Goal: Task Accomplishment & Management: Manage account settings

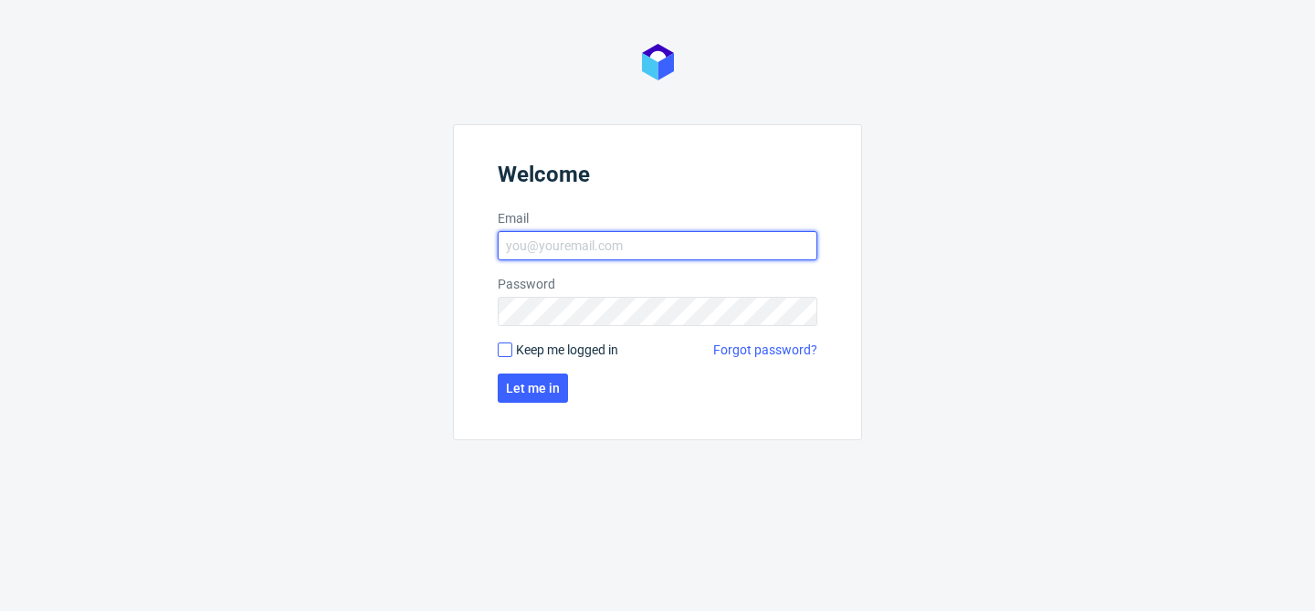
type input "[EMAIL_ADDRESS][DOMAIN_NAME]"
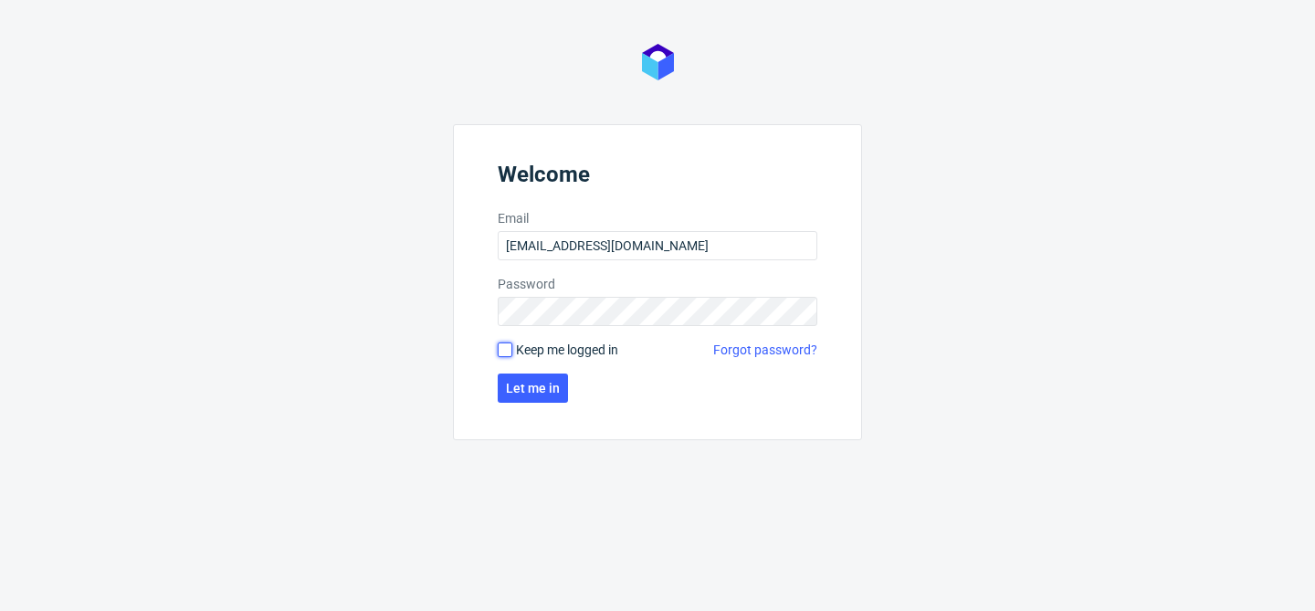
click at [506, 351] on input "Keep me logged in" at bounding box center [505, 349] width 15 height 15
checkbox input "true"
click at [543, 400] on button "Let me in" at bounding box center [533, 388] width 70 height 29
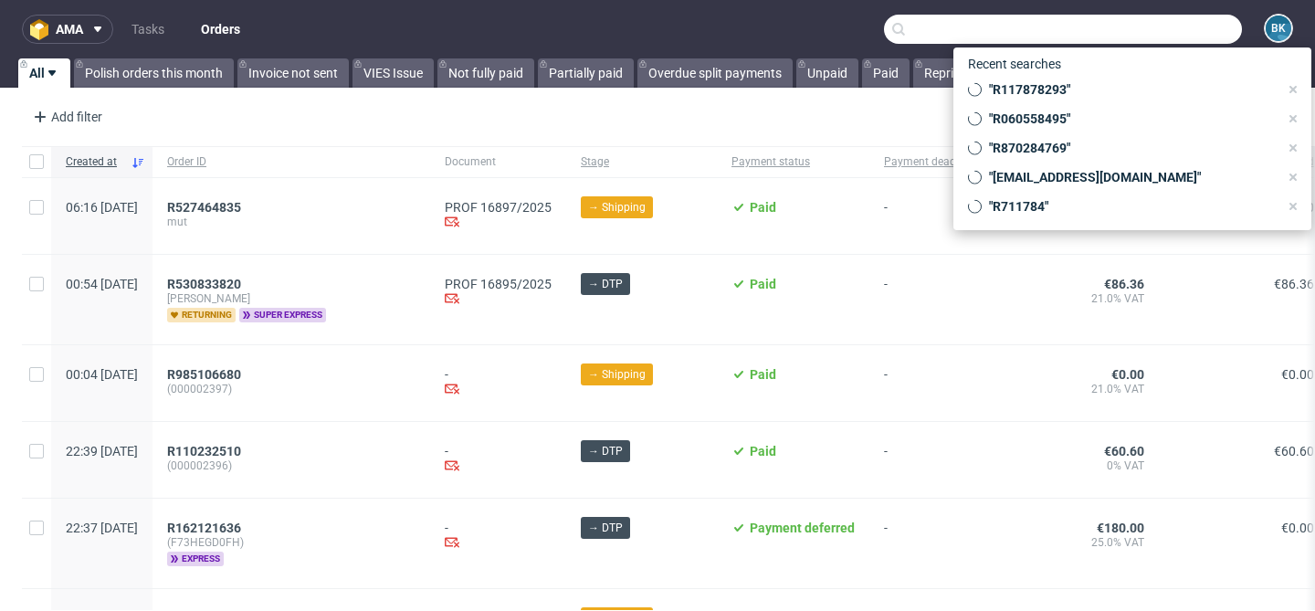
click at [1164, 30] on input "text" at bounding box center [1063, 29] width 358 height 29
paste input "R395885588"
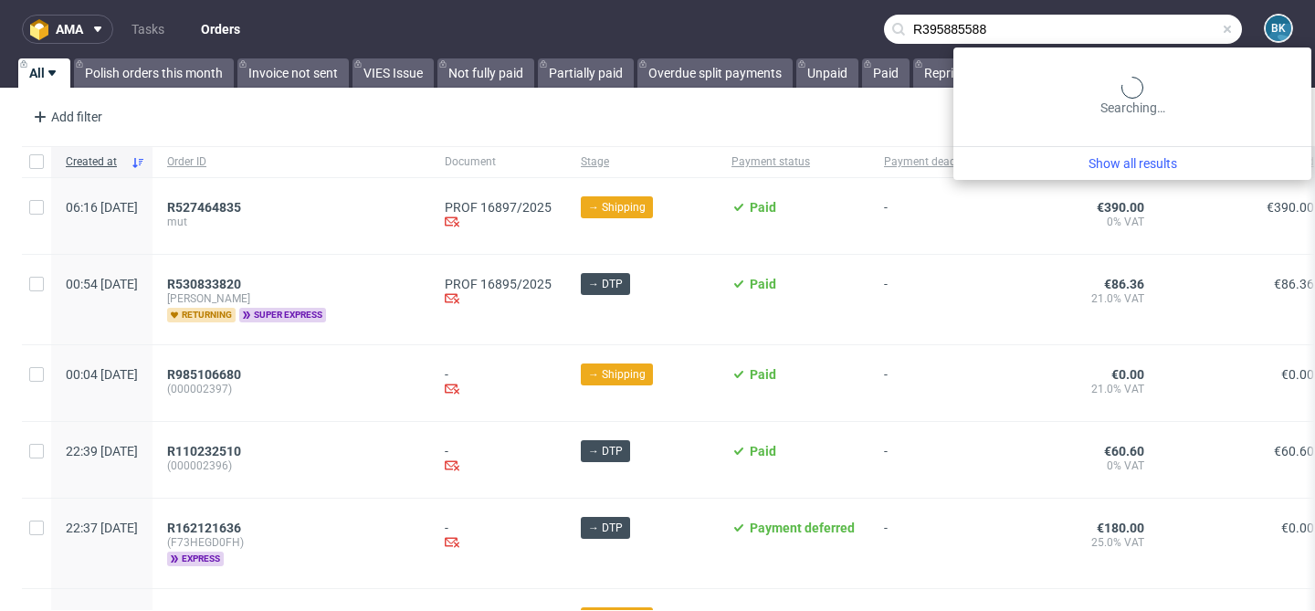
type input "R395885588"
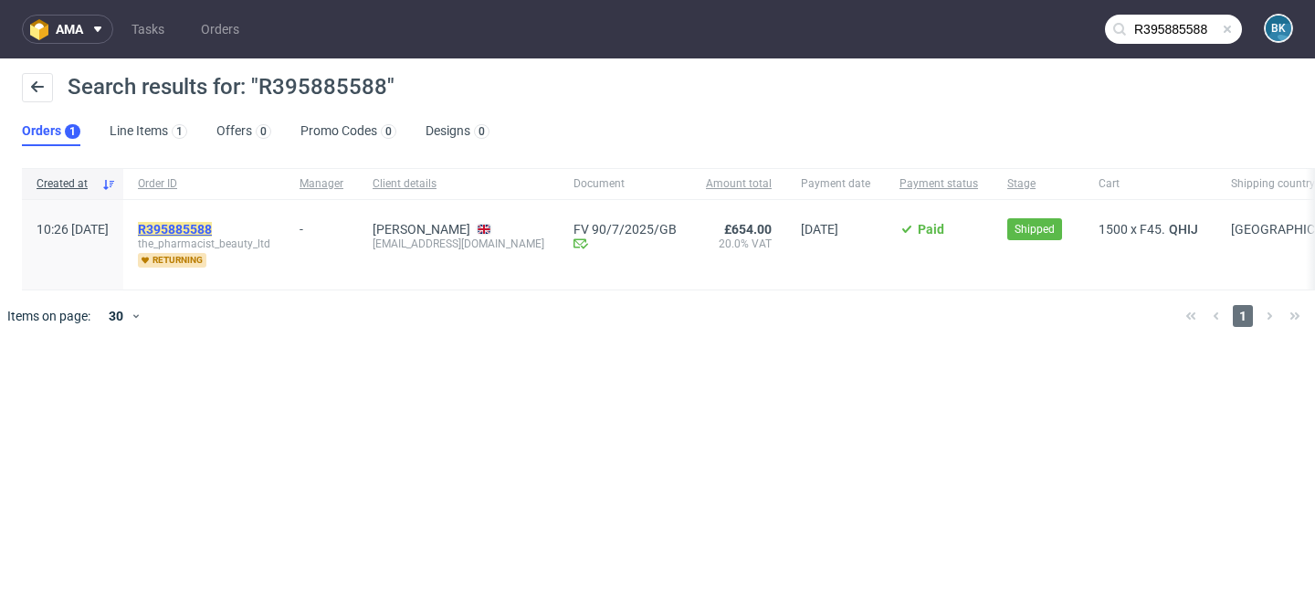
click at [212, 230] on mark "R395885588" at bounding box center [175, 229] width 74 height 15
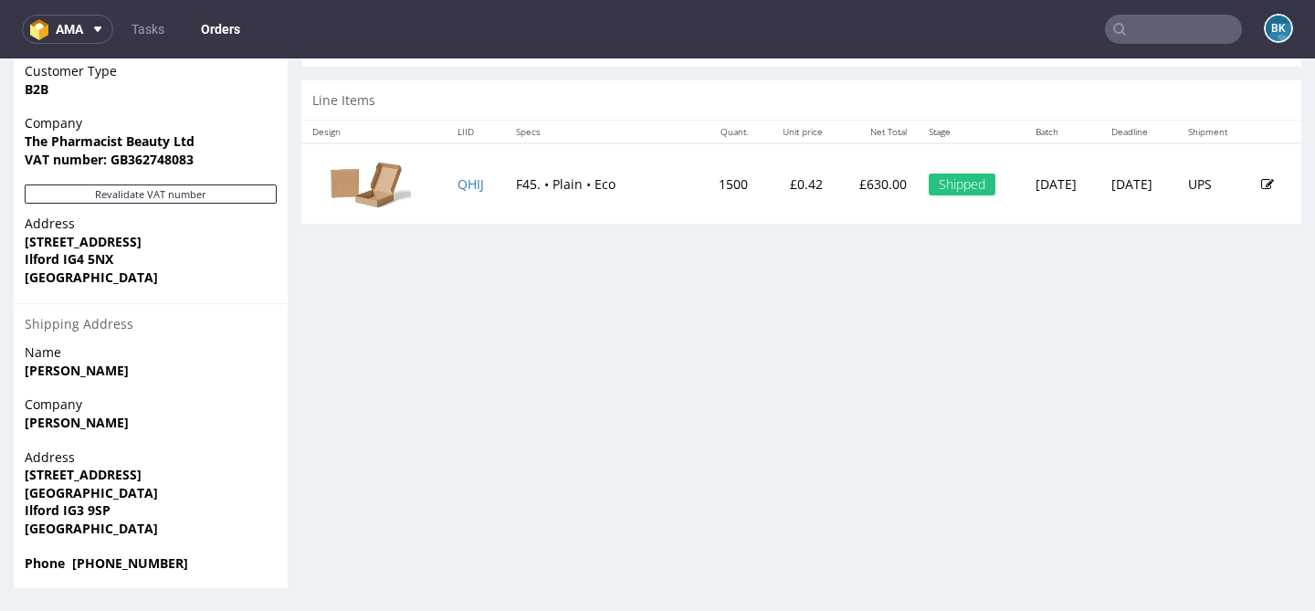
scroll to position [5, 0]
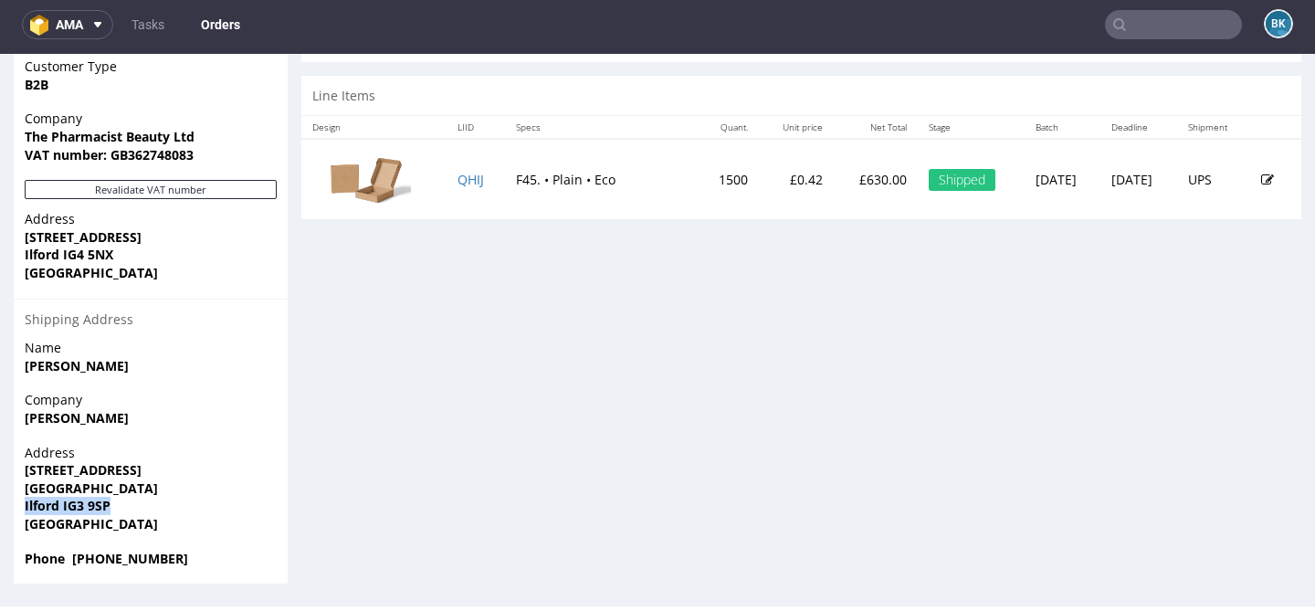
drag, startPoint x: 23, startPoint y: 502, endPoint x: 126, endPoint y: 503, distance: 103.2
click at [128, 503] on div "Address [STREET_ADDRESS]" at bounding box center [151, 497] width 274 height 106
click at [82, 507] on strong "Ilford IG3 9SP" at bounding box center [68, 505] width 86 height 17
drag, startPoint x: 61, startPoint y: 506, endPoint x: 125, endPoint y: 506, distance: 63.9
click at [125, 506] on span "Ilford IG3 9SP" at bounding box center [151, 506] width 252 height 18
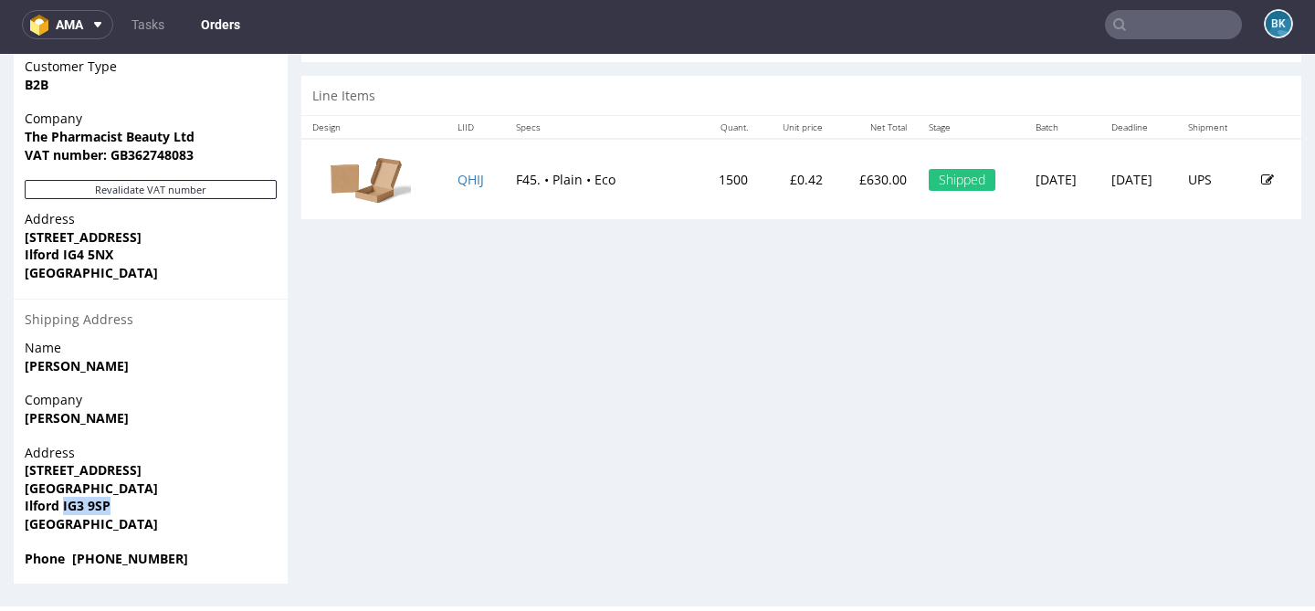
copy strong "IG3 9SP"
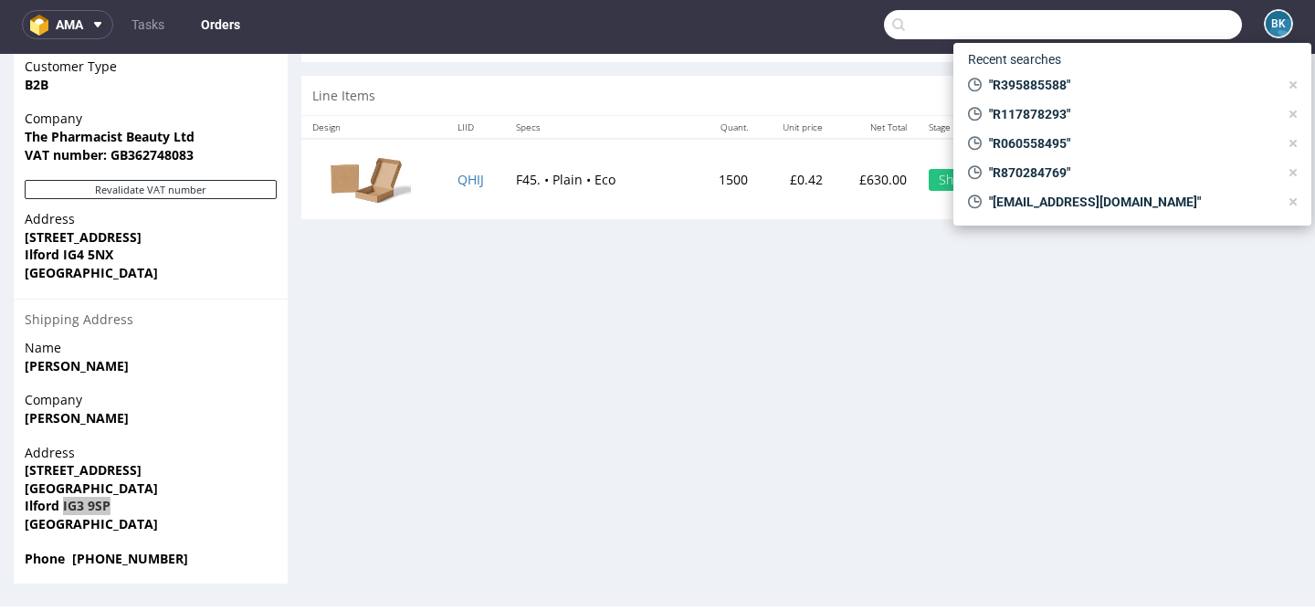
click at [1196, 26] on input "text" at bounding box center [1063, 24] width 358 height 29
paste input "R093758834"
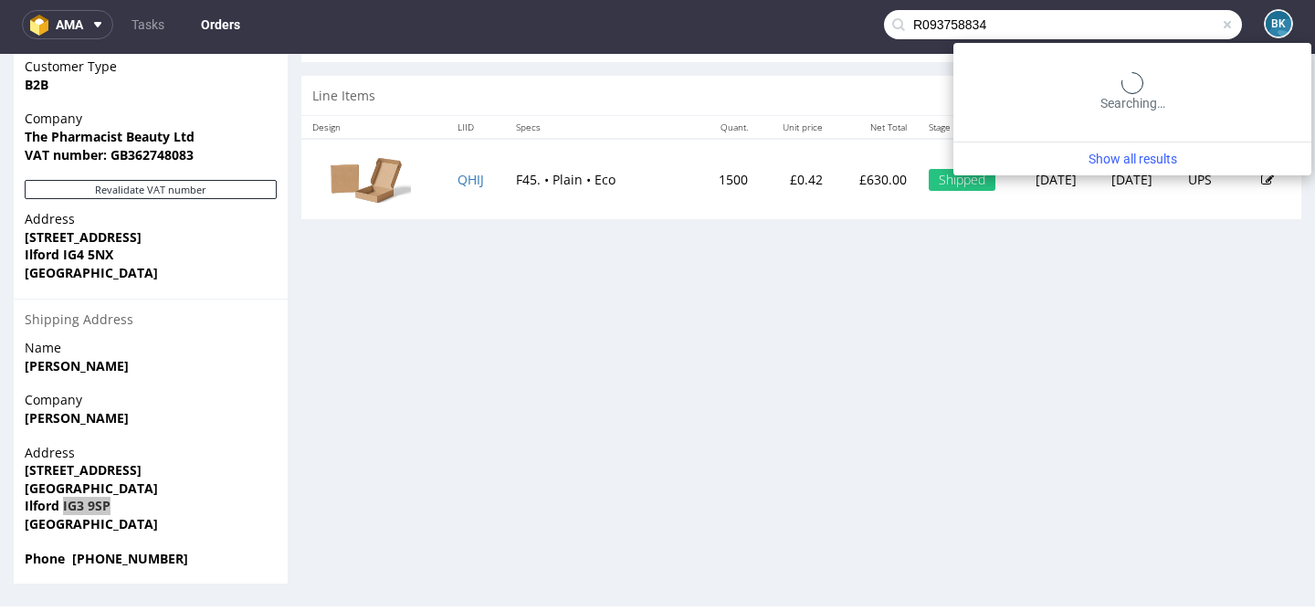
type input "R093758834"
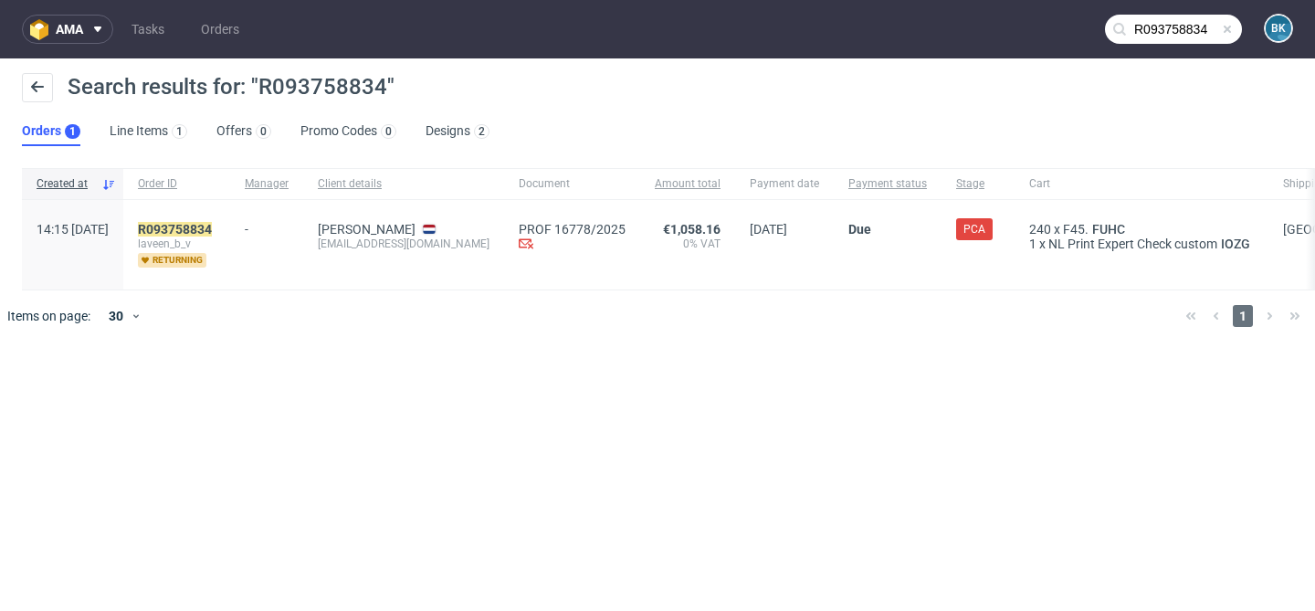
click at [1227, 26] on span at bounding box center [1227, 29] width 15 height 15
click at [1160, 36] on input "text" at bounding box center [1173, 29] width 137 height 29
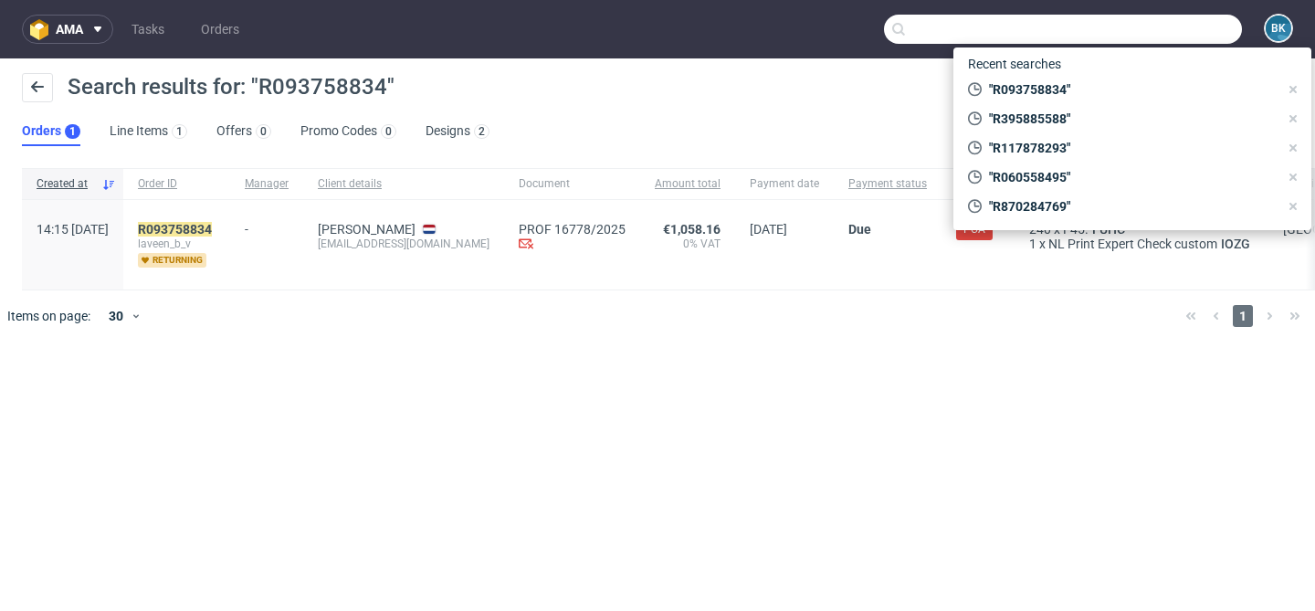
paste input "R093758834"
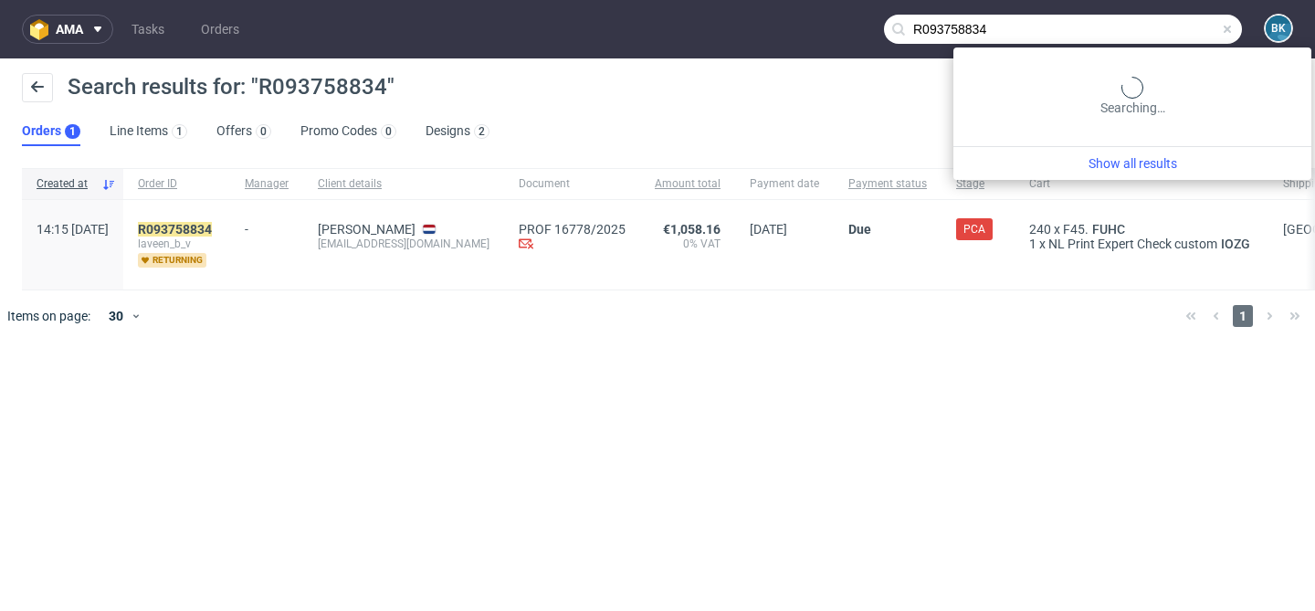
type input "R093758834"
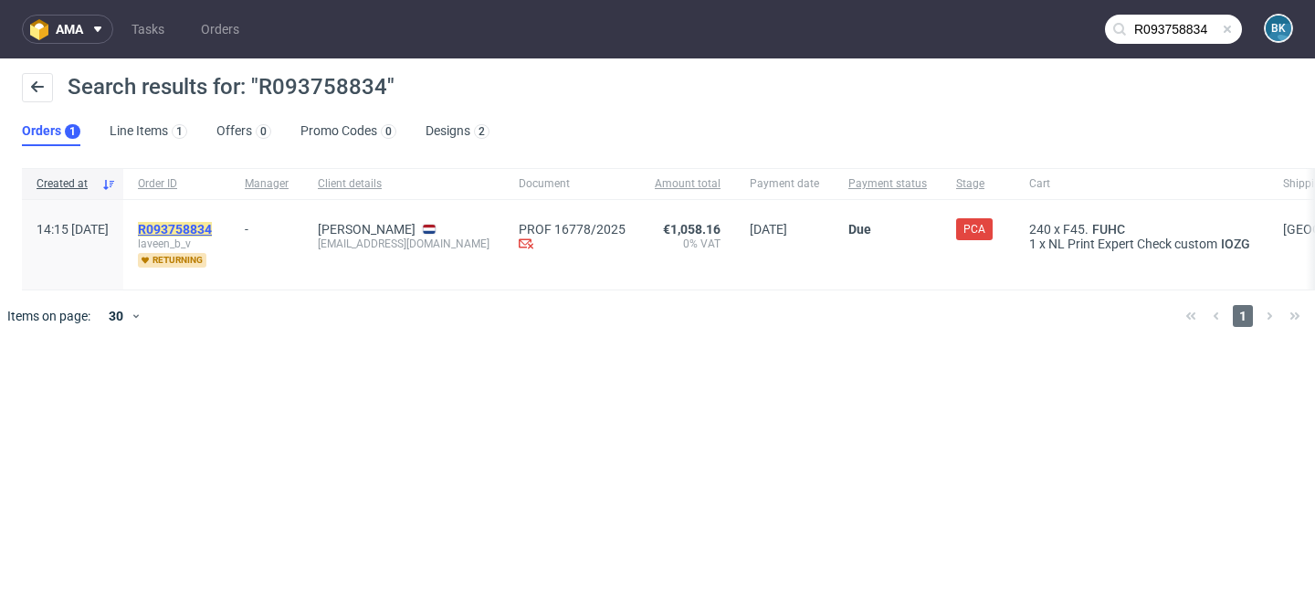
click at [212, 226] on mark "R093758834" at bounding box center [175, 229] width 74 height 15
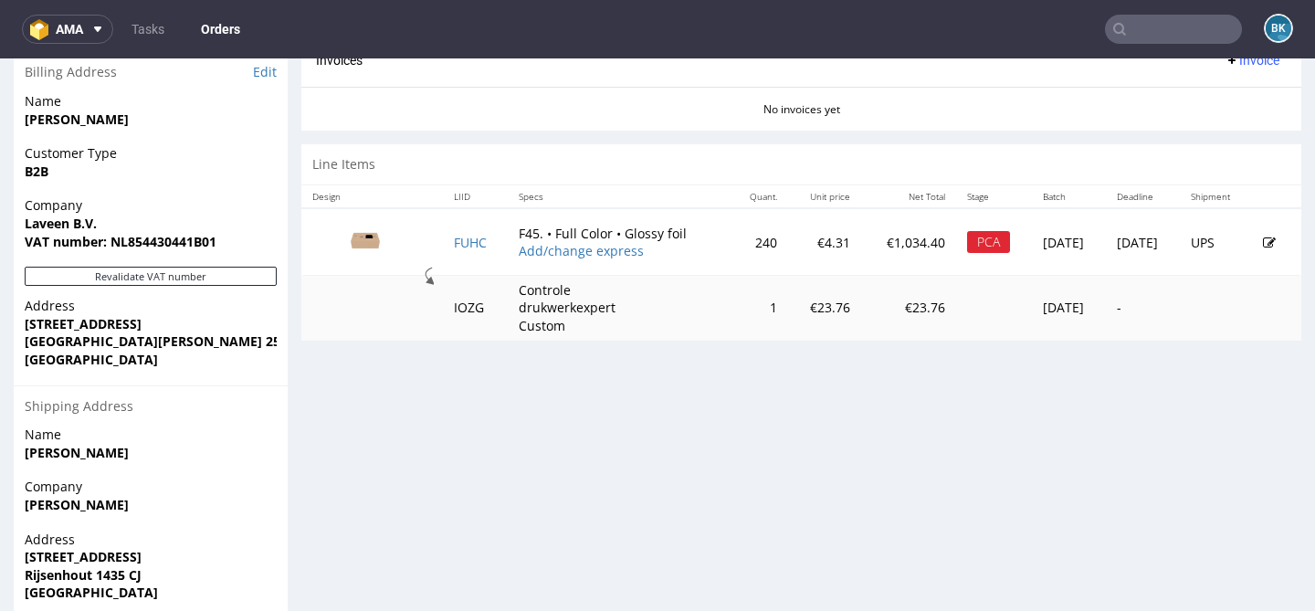
scroll to position [895, 0]
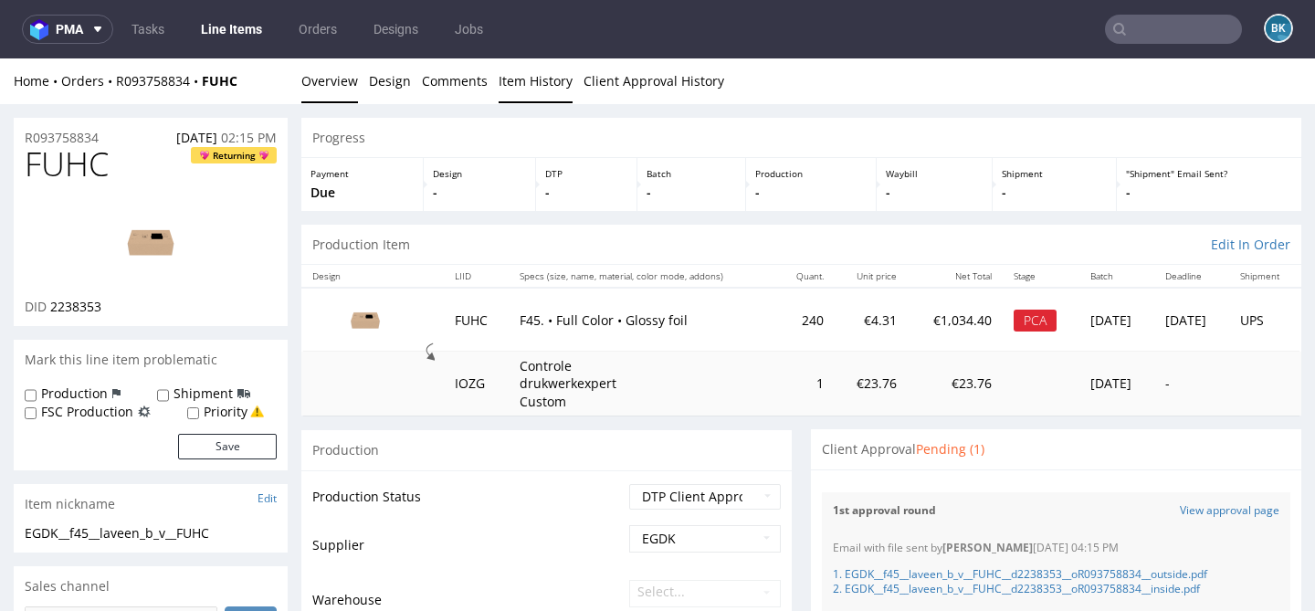
click at [516, 87] on link "Item History" at bounding box center [536, 80] width 74 height 45
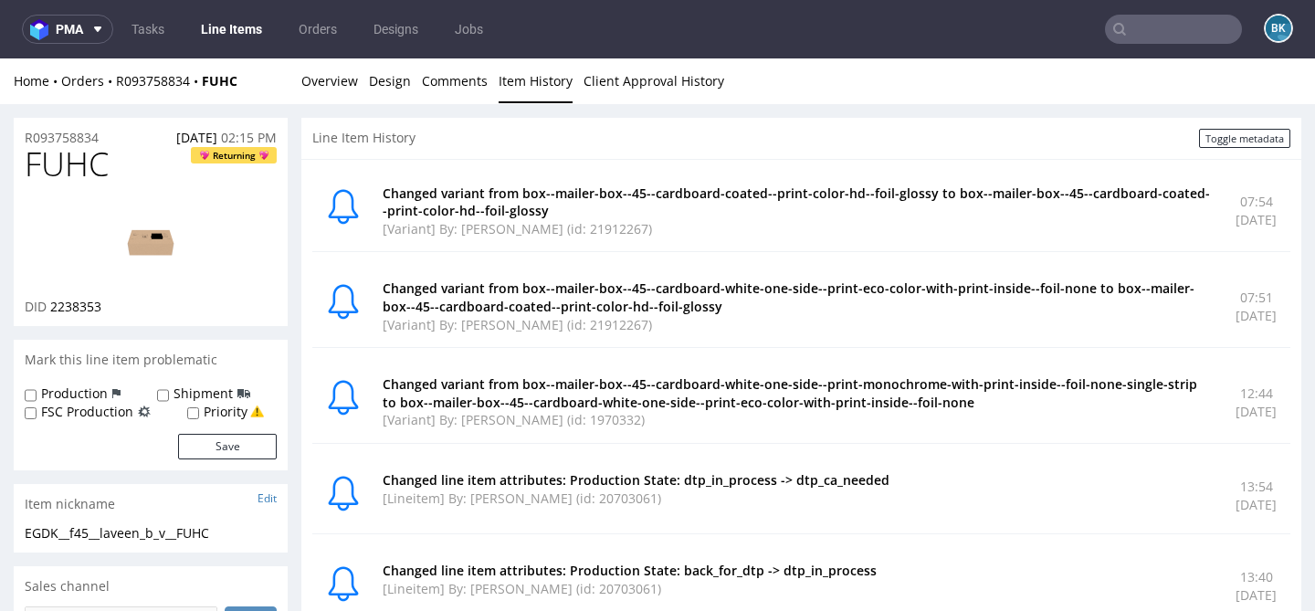
scroll to position [10, 0]
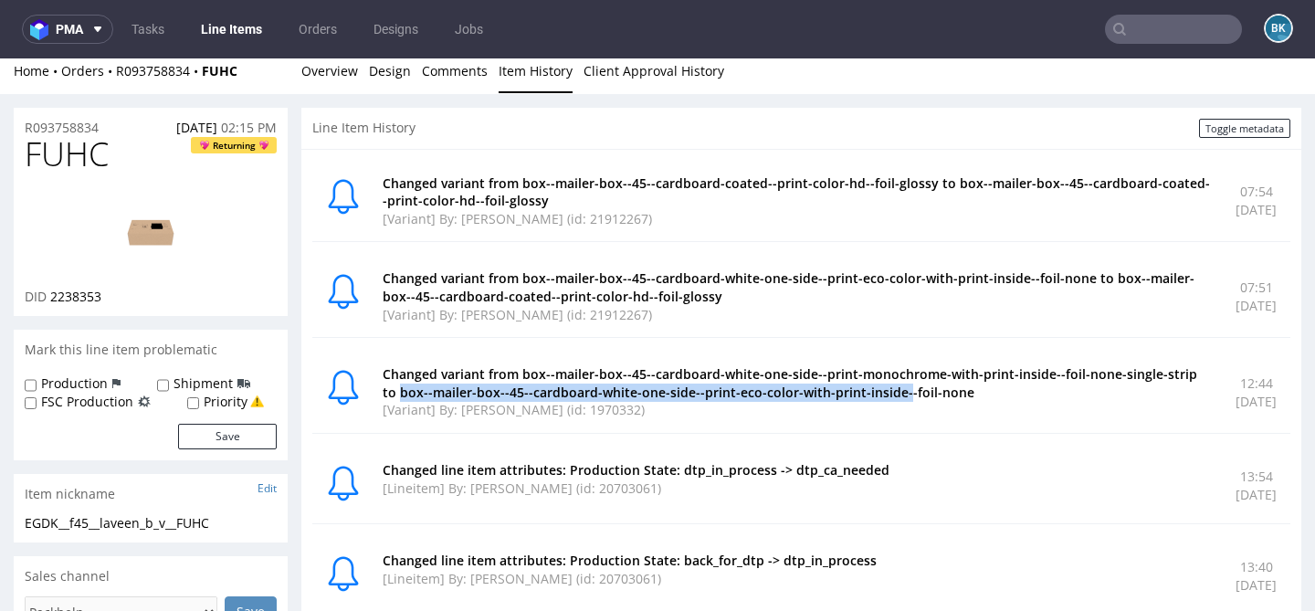
drag, startPoint x: 474, startPoint y: 395, endPoint x: 1000, endPoint y: 392, distance: 526.1
click at [1000, 392] on p "Changed variant from box--mailer-box--45--cardboard-white-one-side--print-monoc…" at bounding box center [798, 383] width 831 height 36
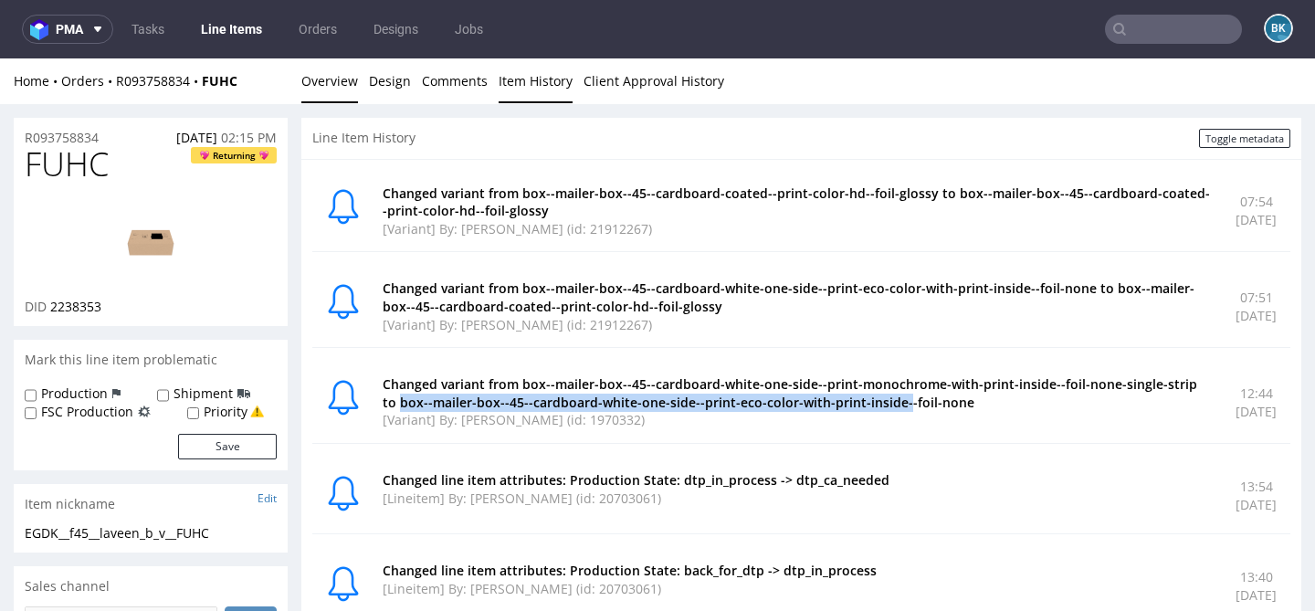
click at [334, 82] on link "Overview" at bounding box center [329, 80] width 57 height 45
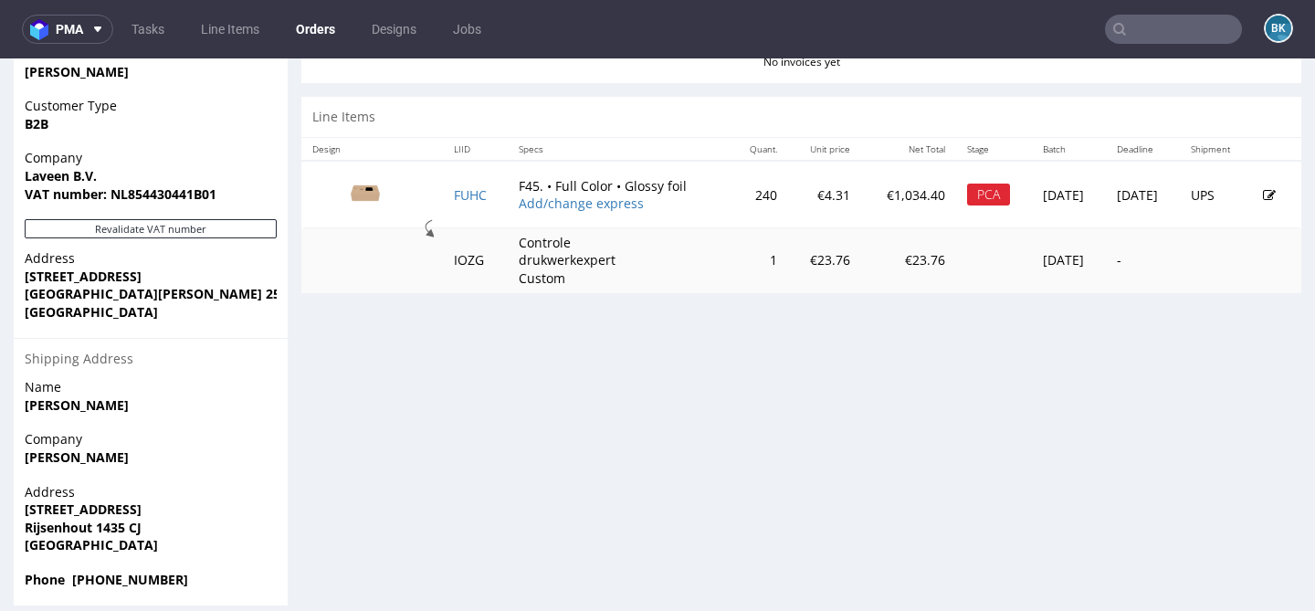
scroll to position [881, 0]
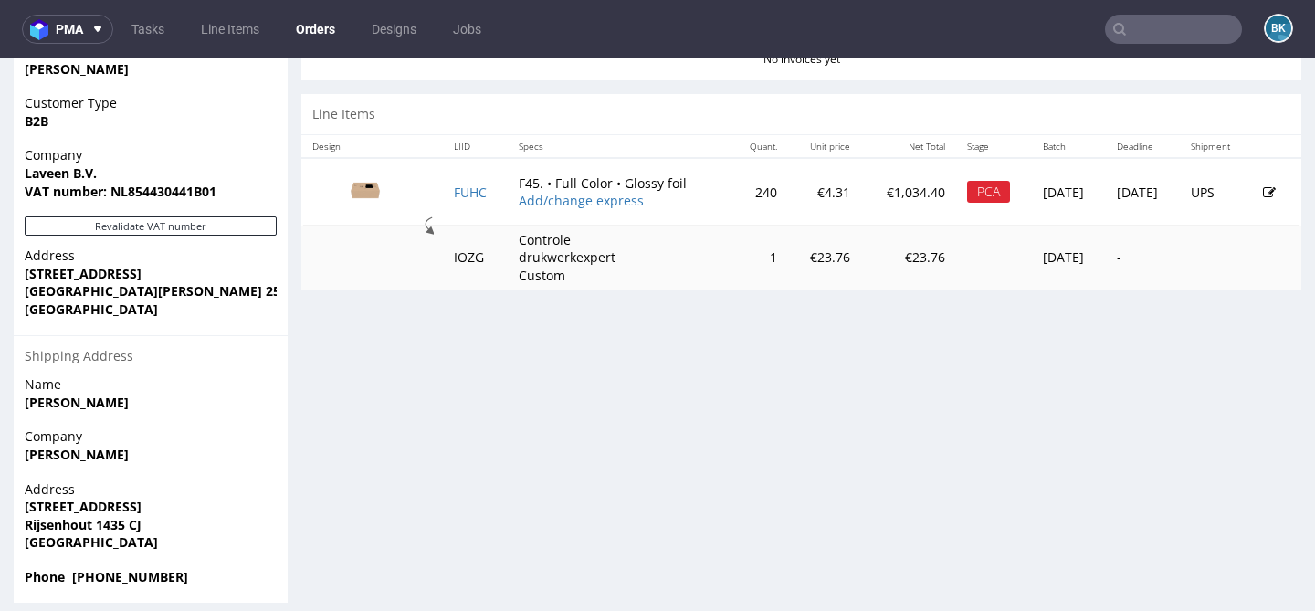
click at [1263, 195] on icon at bounding box center [1269, 192] width 13 height 13
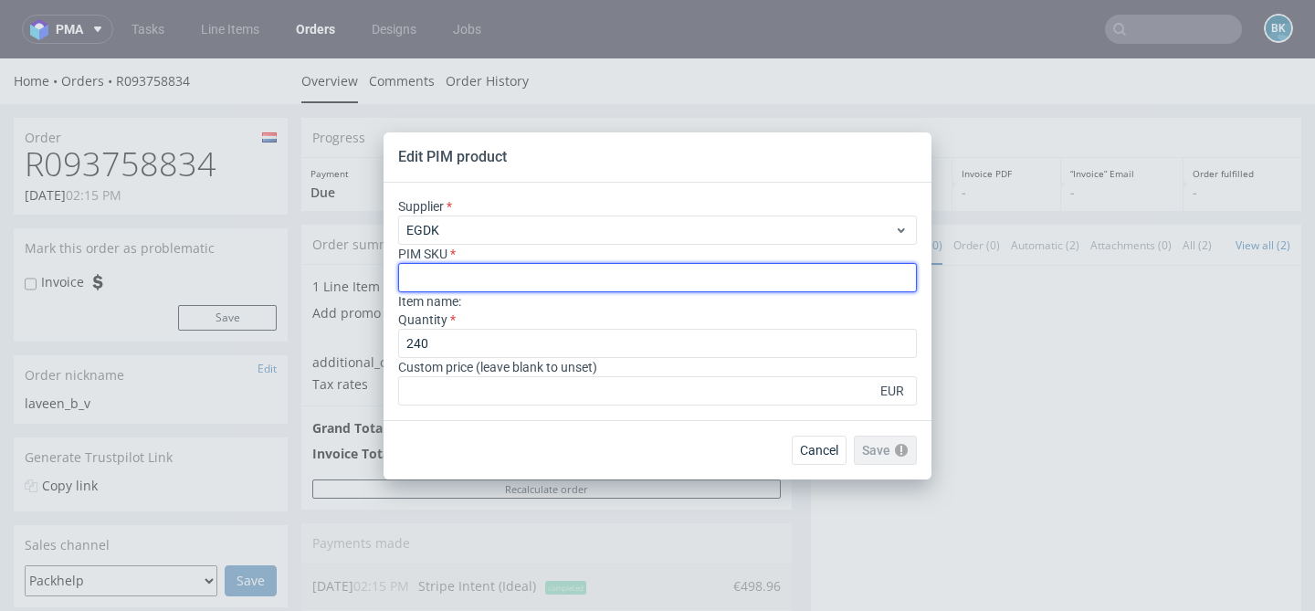
click at [491, 269] on input "text" at bounding box center [657, 277] width 519 height 29
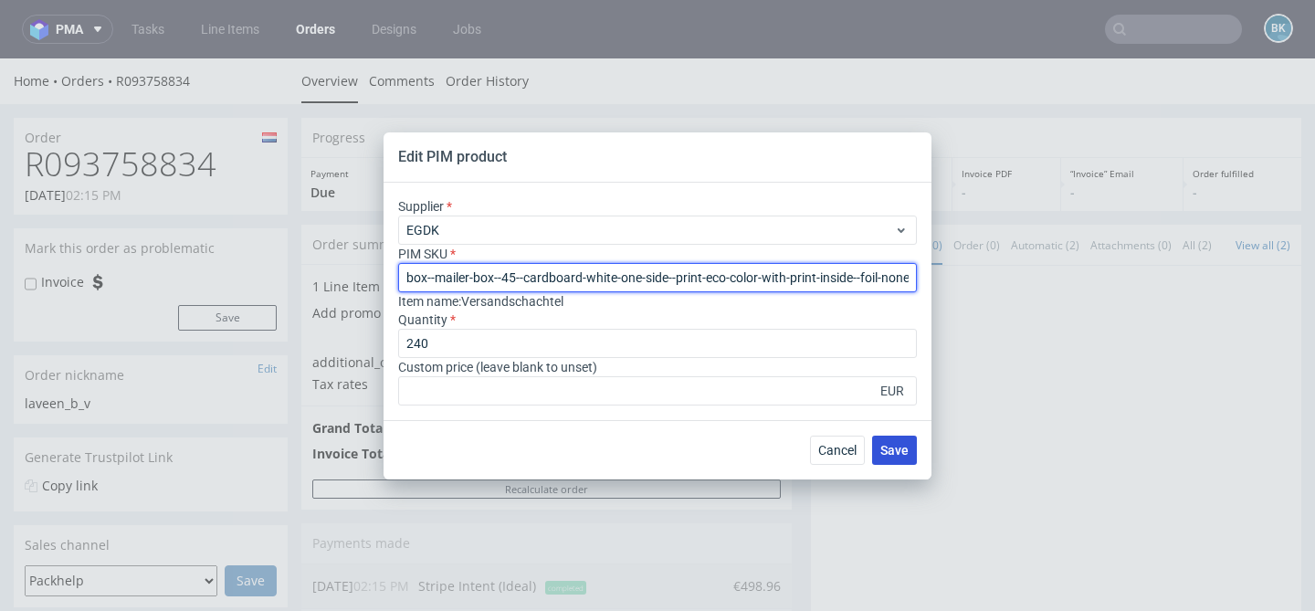
type input "box--mailer-box--45--cardboard-white-one-side--print-eco-color-with-print-insid…"
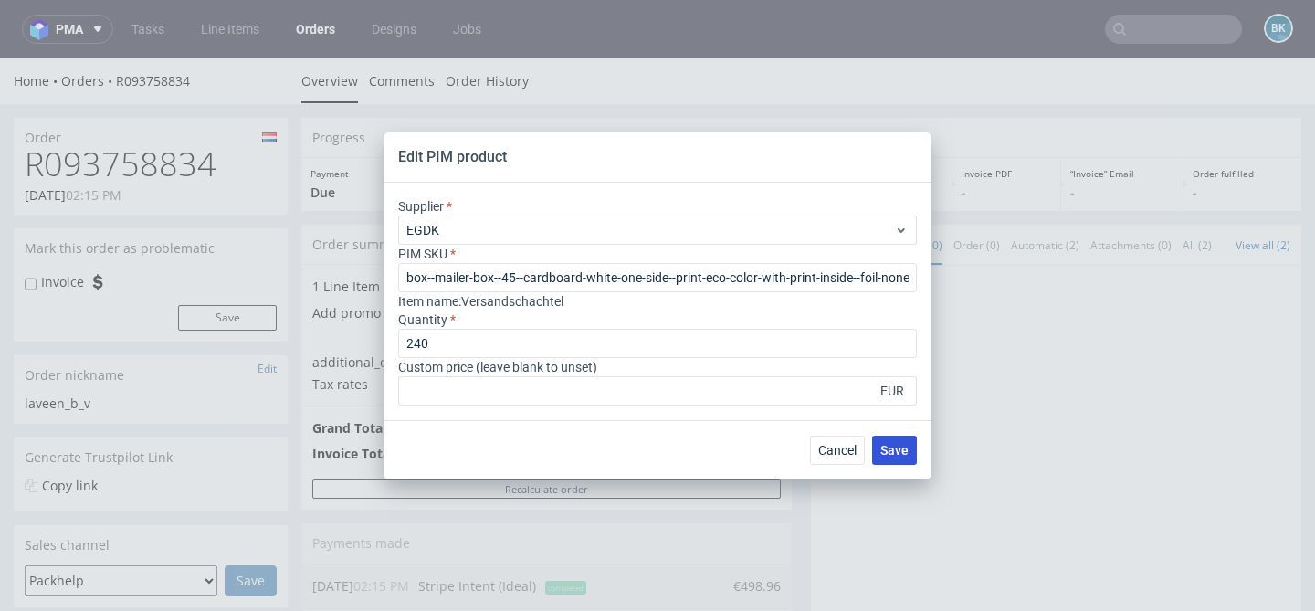
click at [895, 455] on span "Save" at bounding box center [894, 450] width 28 height 13
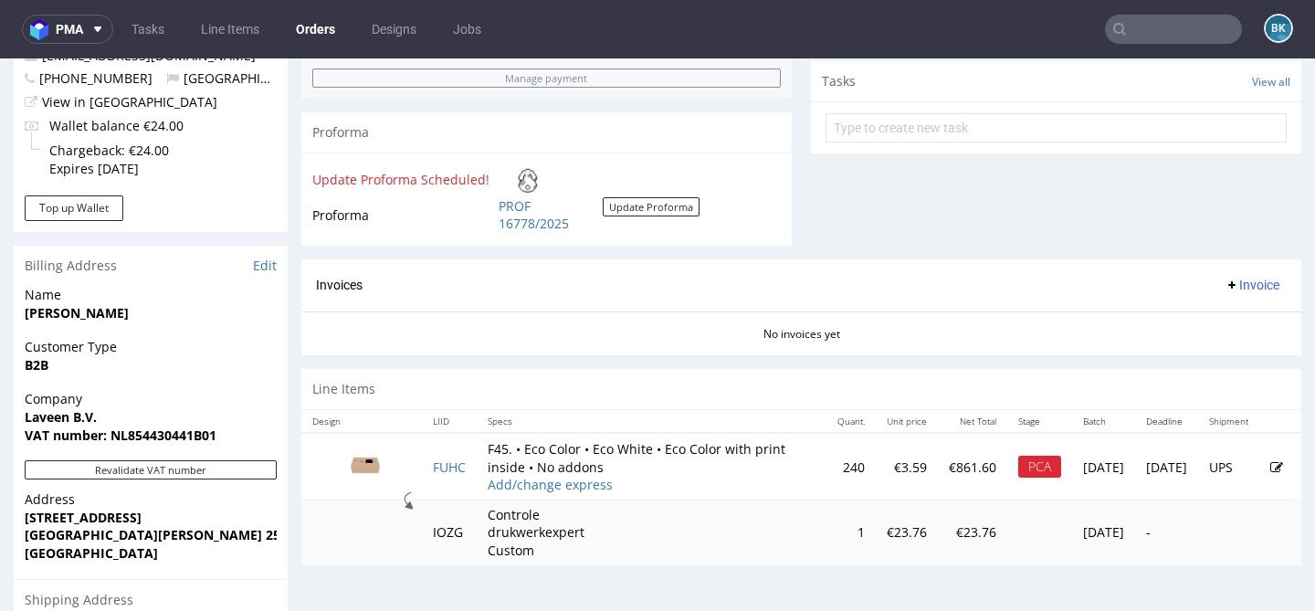
scroll to position [652, 0]
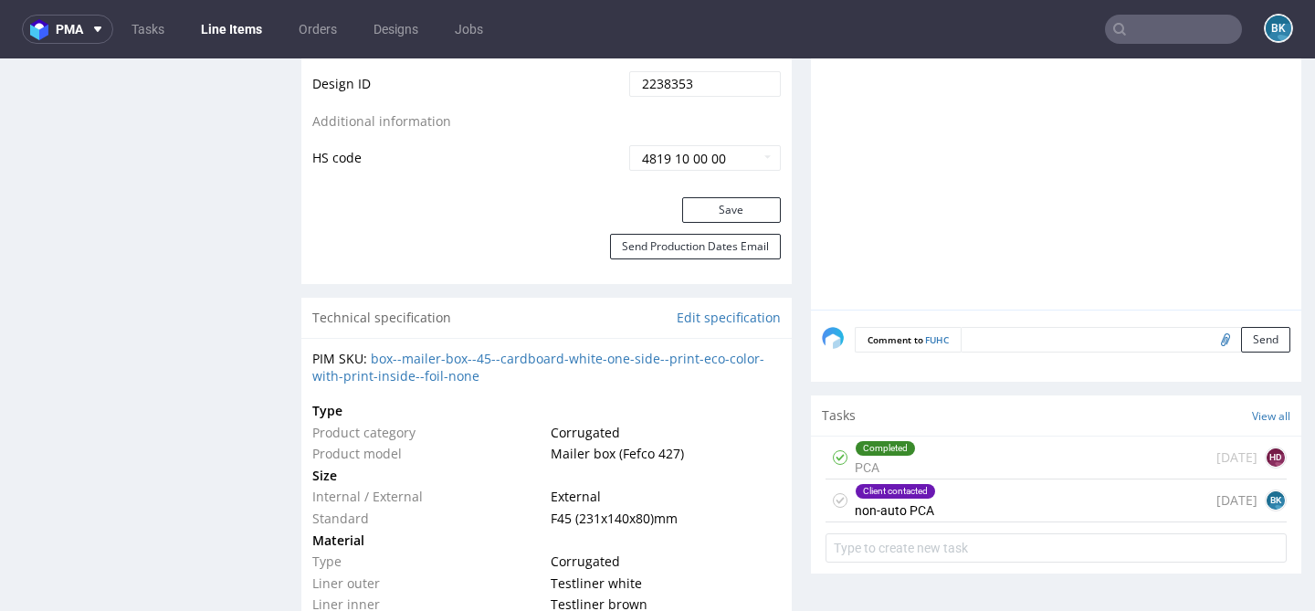
scroll to position [1099, 0]
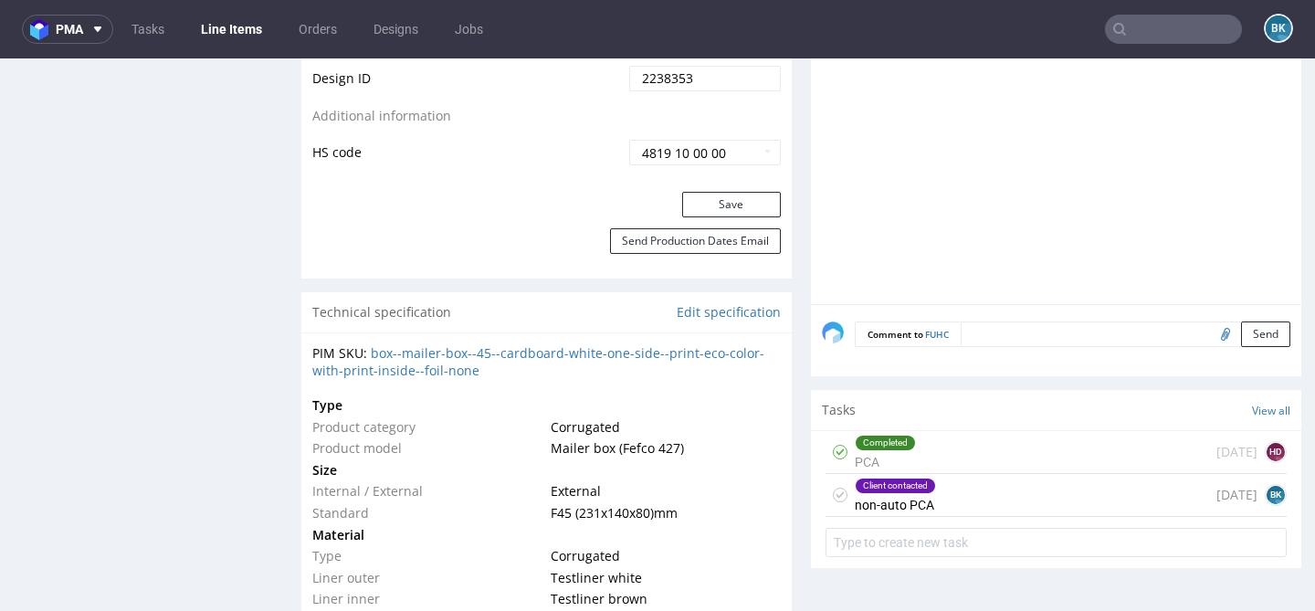
click at [949, 503] on div "Client contacted non-auto PCA [DATE] BK" at bounding box center [1056, 495] width 461 height 43
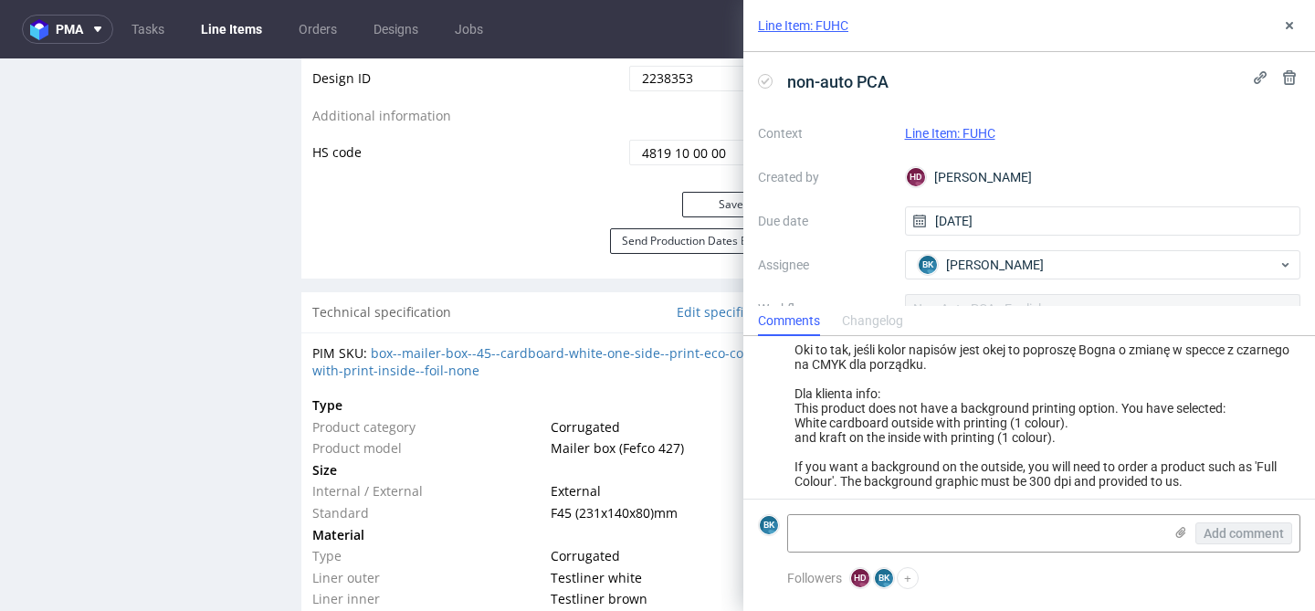
scroll to position [555, 0]
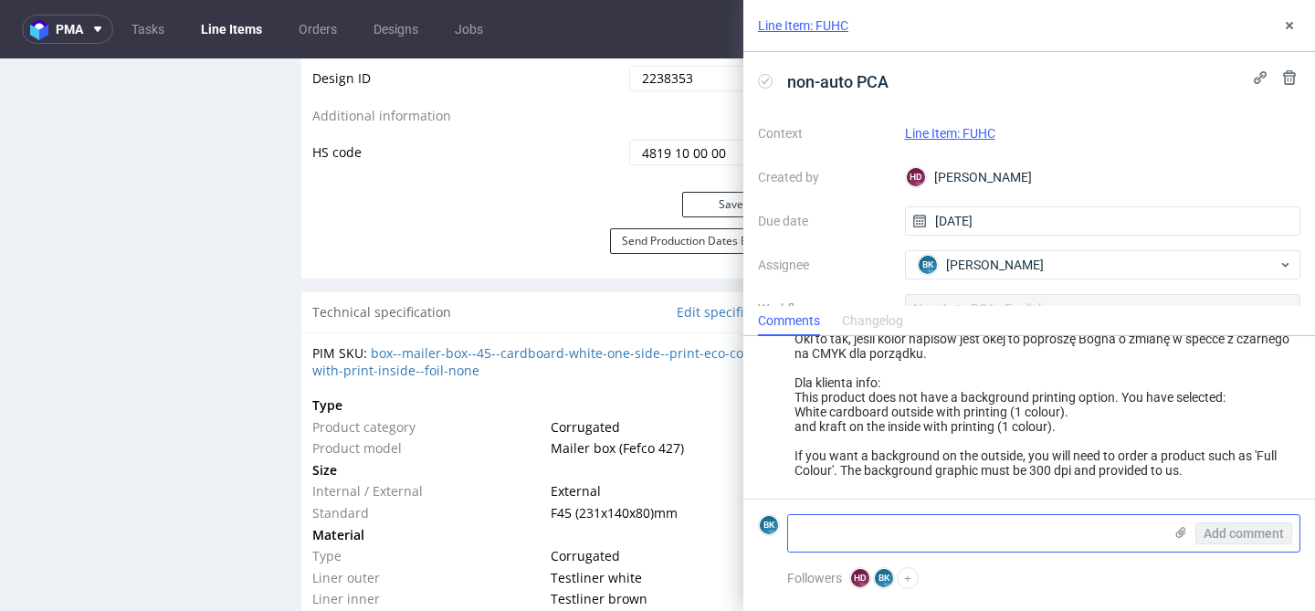
click at [951, 539] on textarea at bounding box center [975, 533] width 374 height 37
type textarea "klient zmienił typ pudełka na eco color"
click at [1235, 529] on span "Add comment" at bounding box center [1244, 533] width 80 height 13
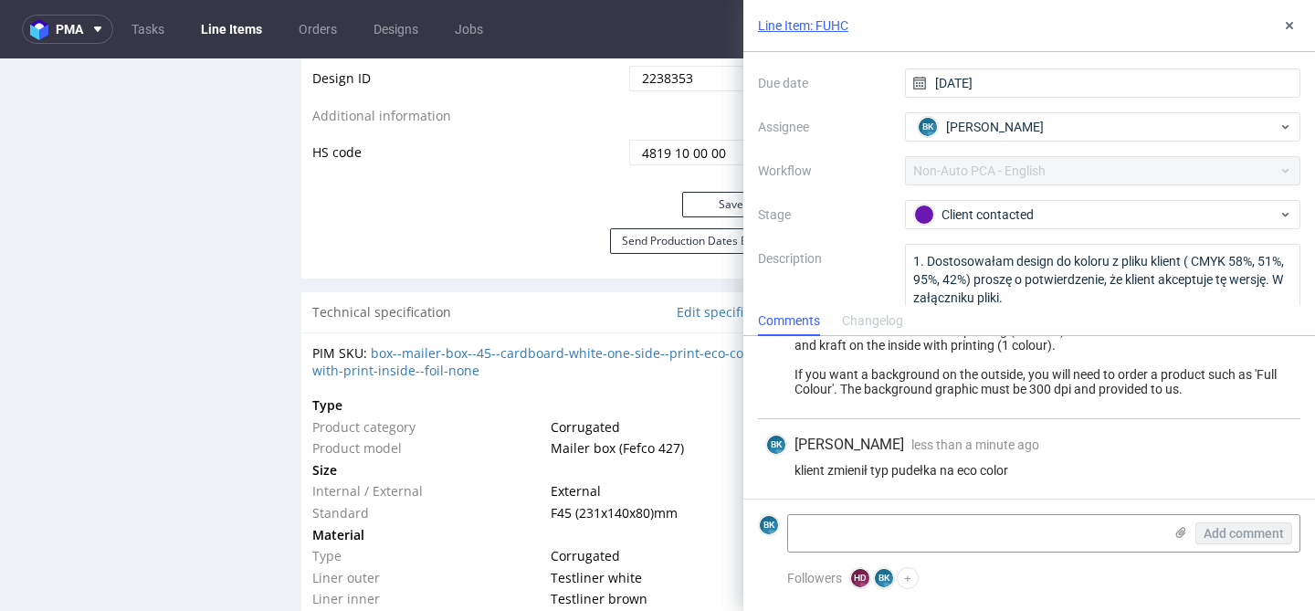
scroll to position [144, 0]
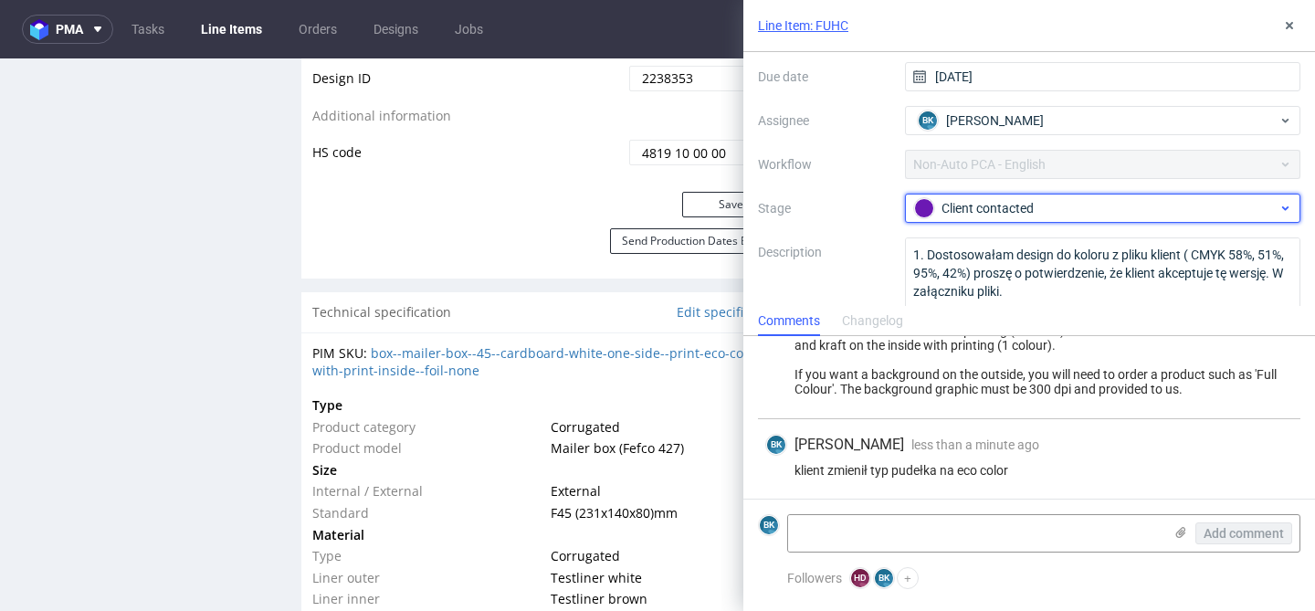
click at [1002, 207] on div "Client contacted" at bounding box center [1095, 208] width 363 height 20
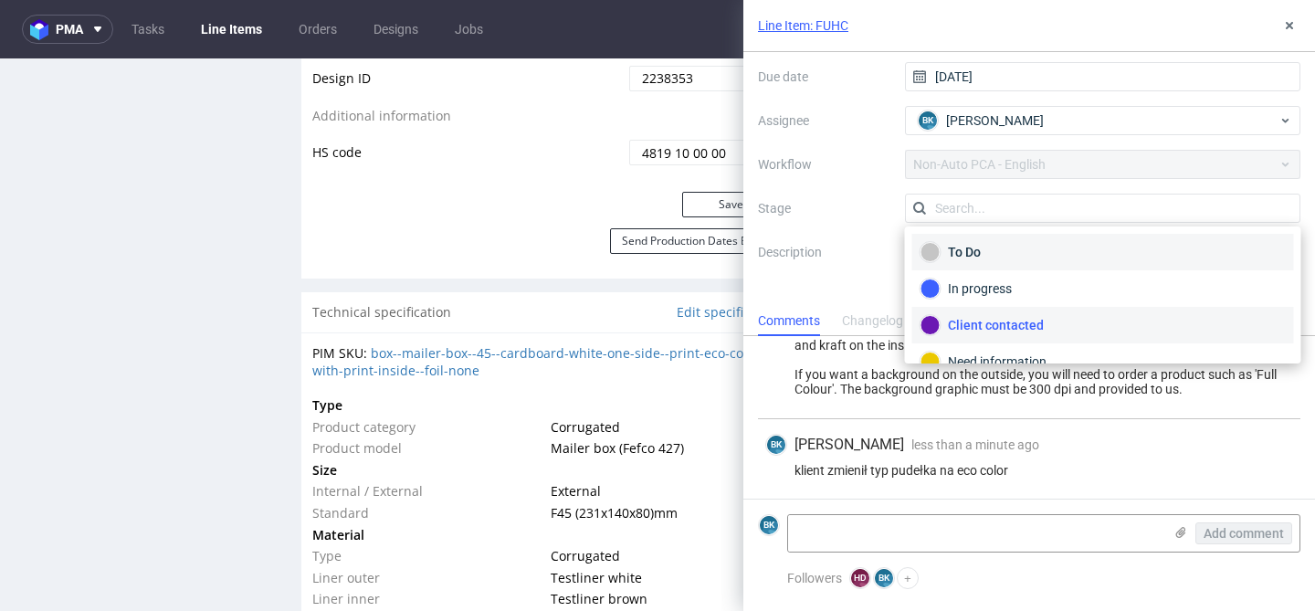
scroll to position [97, 0]
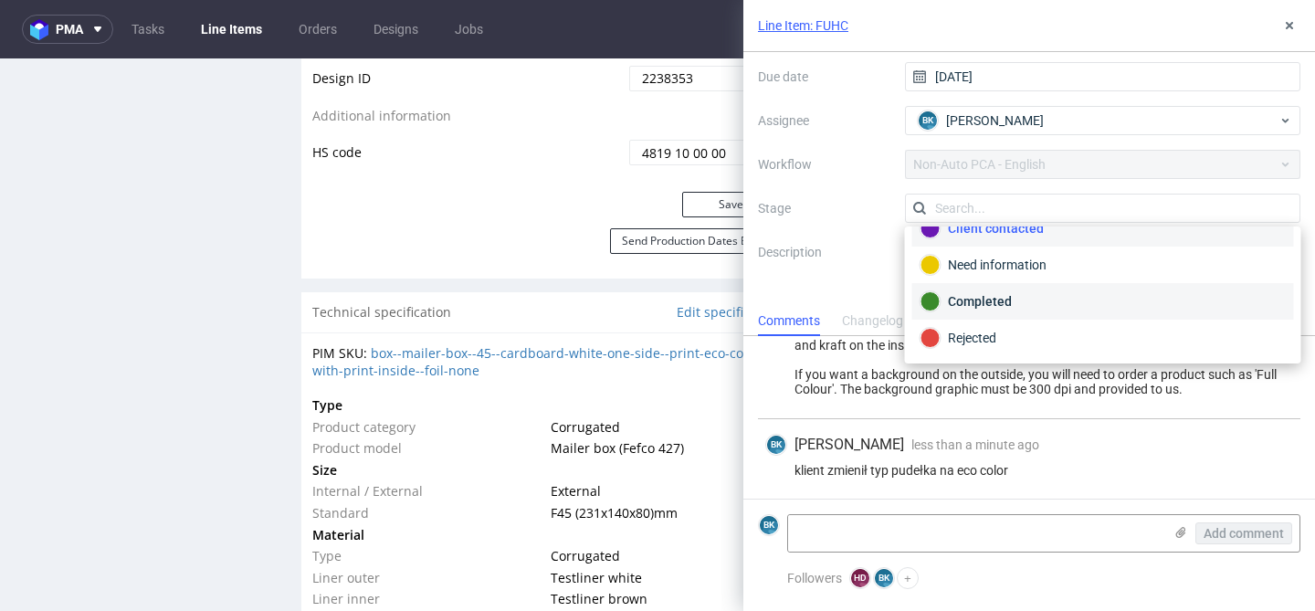
click at [989, 305] on div "Completed" at bounding box center [1103, 301] width 365 height 20
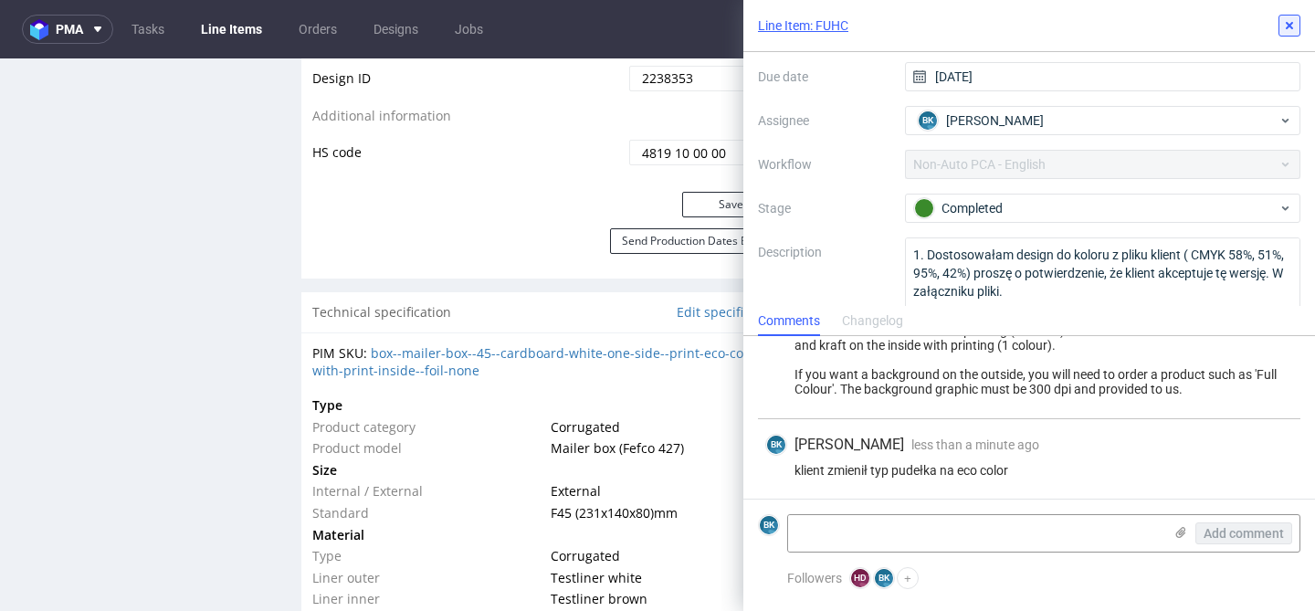
click at [1291, 23] on use at bounding box center [1289, 25] width 7 height 7
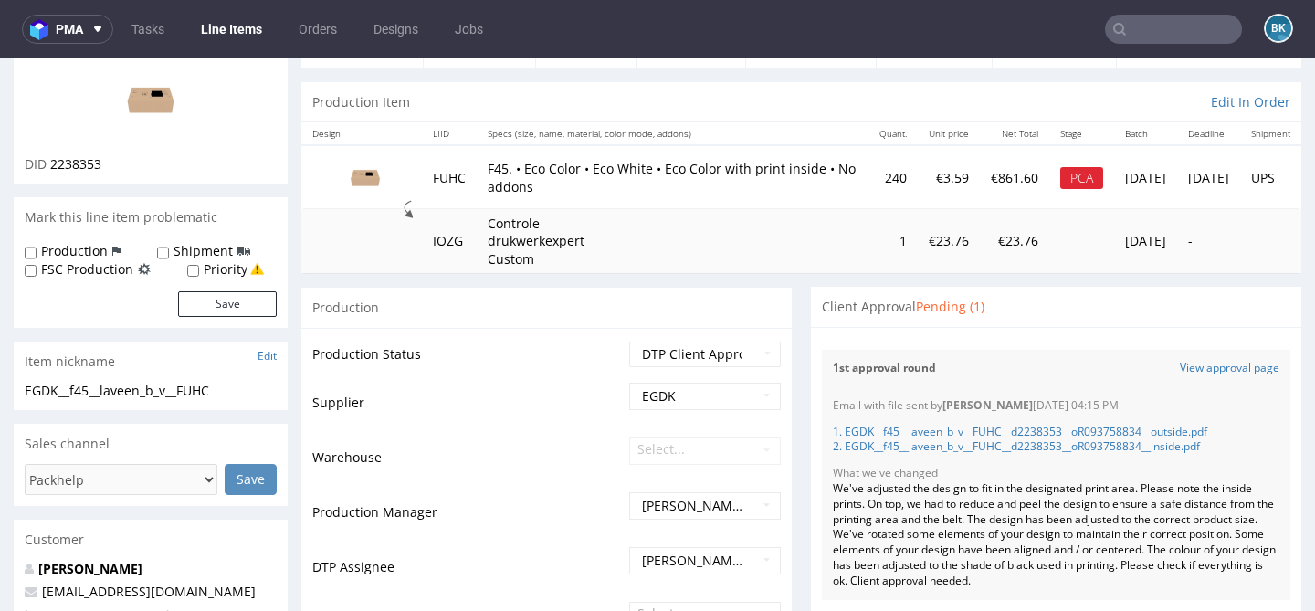
scroll to position [145, 0]
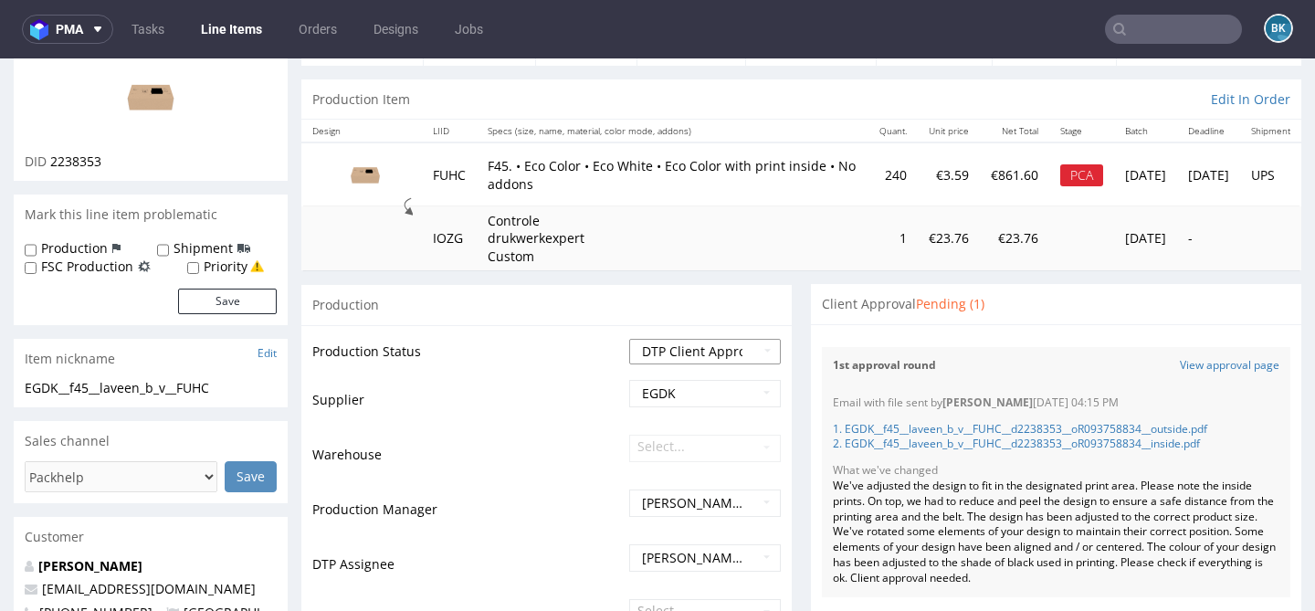
click at [737, 352] on select "Waiting for Artwork Waiting for Diecut Waiting for Mockup Waiting for DTP Waiti…" at bounding box center [705, 352] width 152 height 26
select select "back_for_dtp"
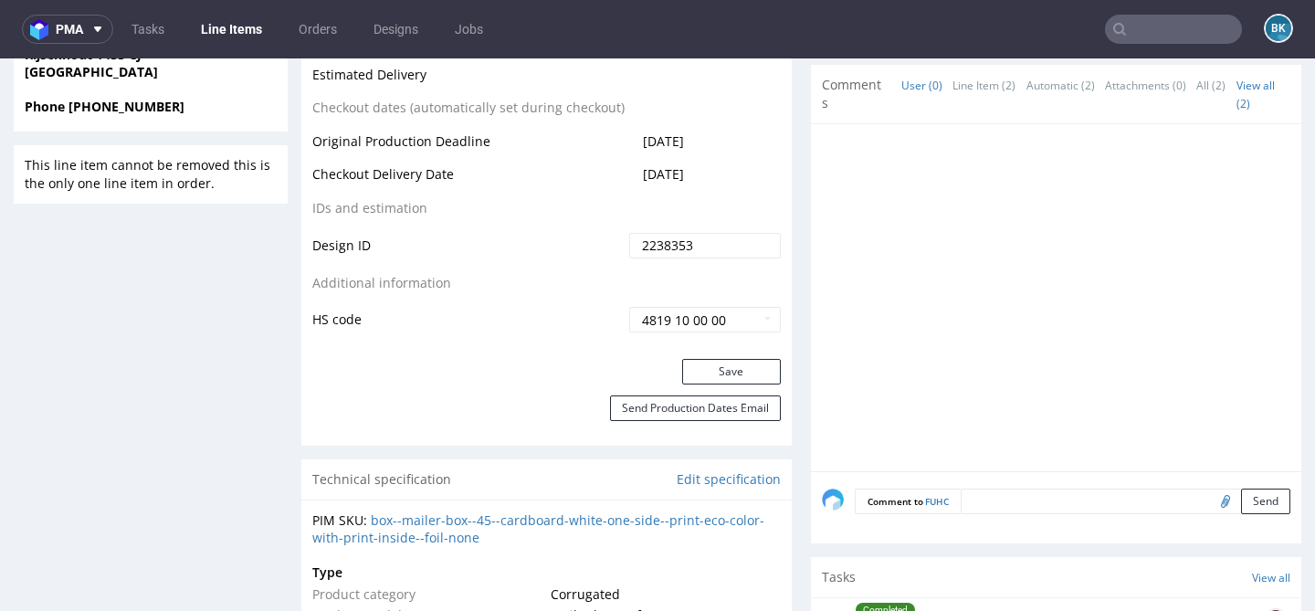
scroll to position [972, 0]
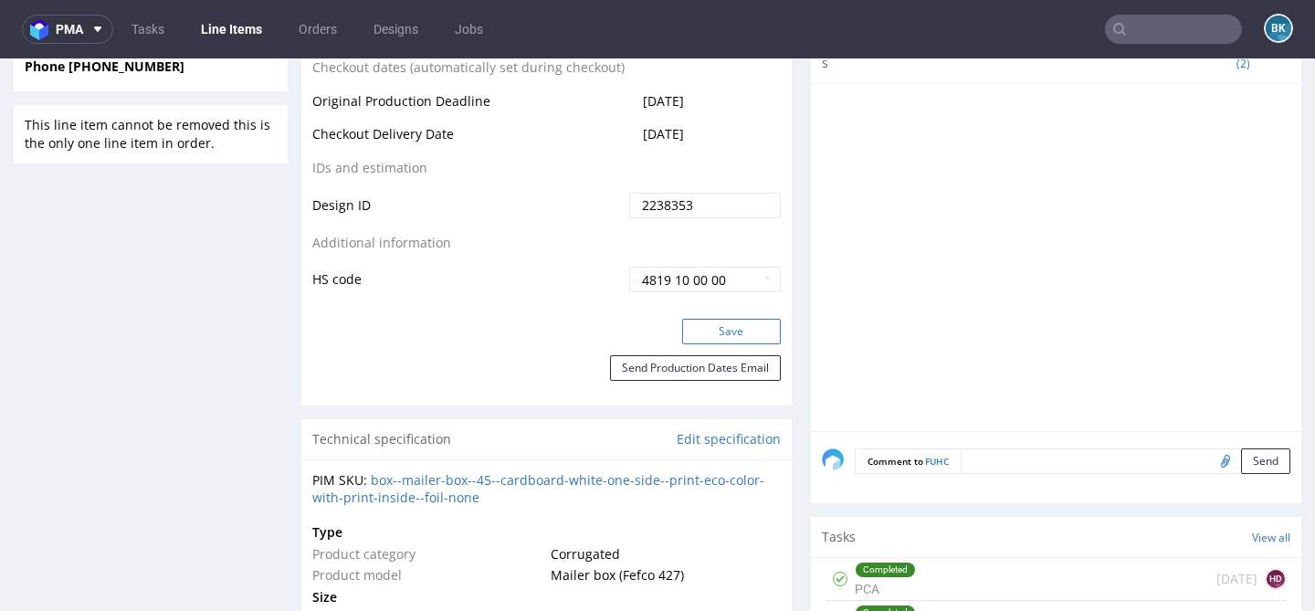
click at [752, 326] on button "Save" at bounding box center [731, 332] width 99 height 26
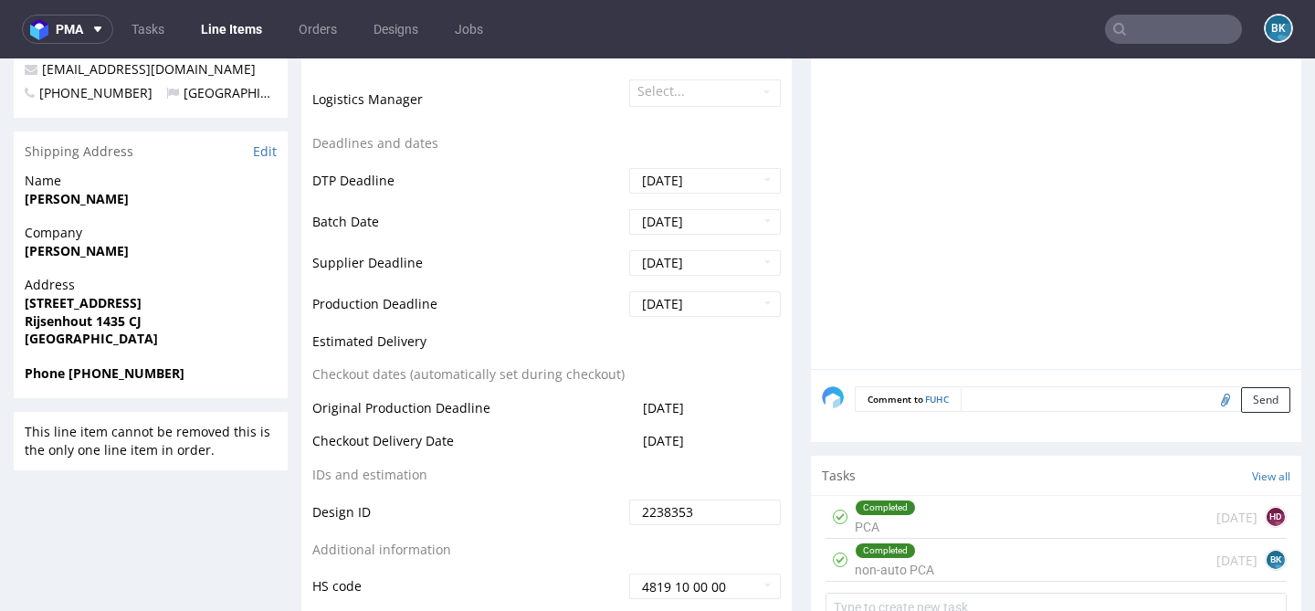
scroll to position [0, 0]
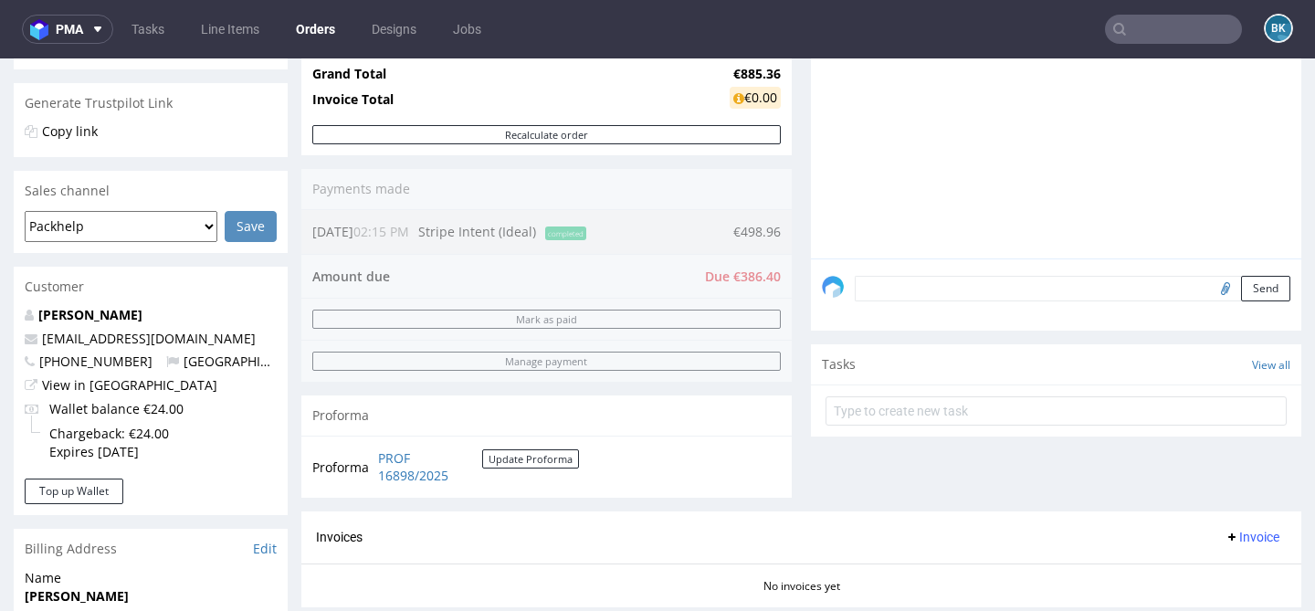
scroll to position [357, 0]
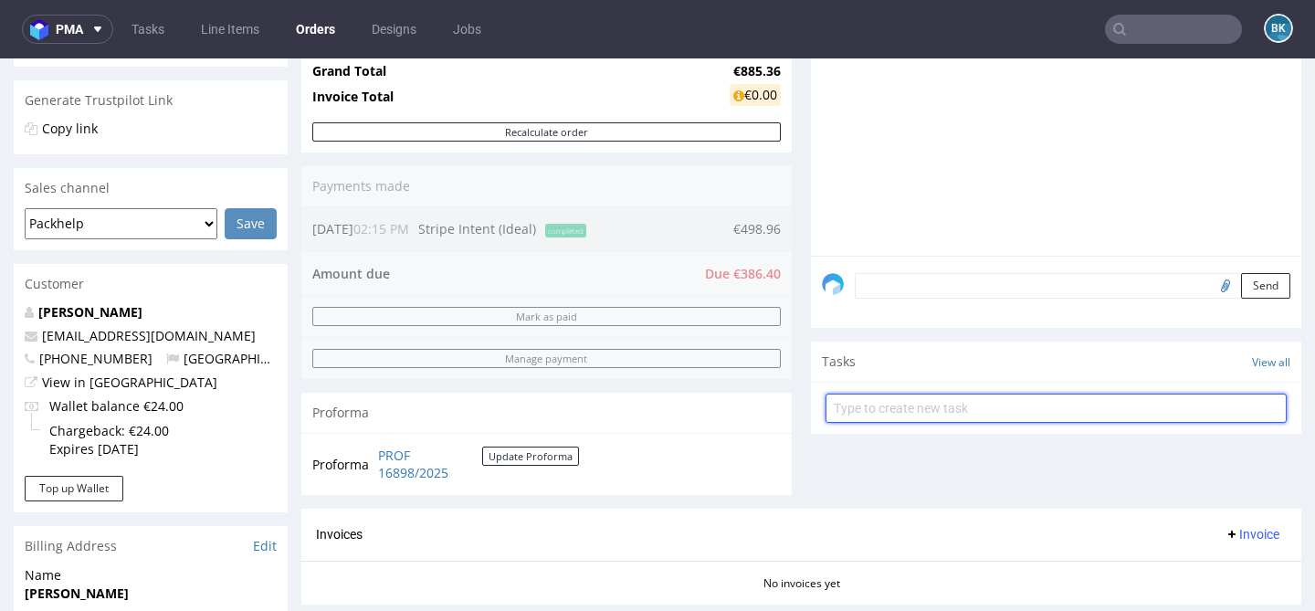
click at [887, 423] on input "text" at bounding box center [1056, 408] width 461 height 29
type input "Payment link"
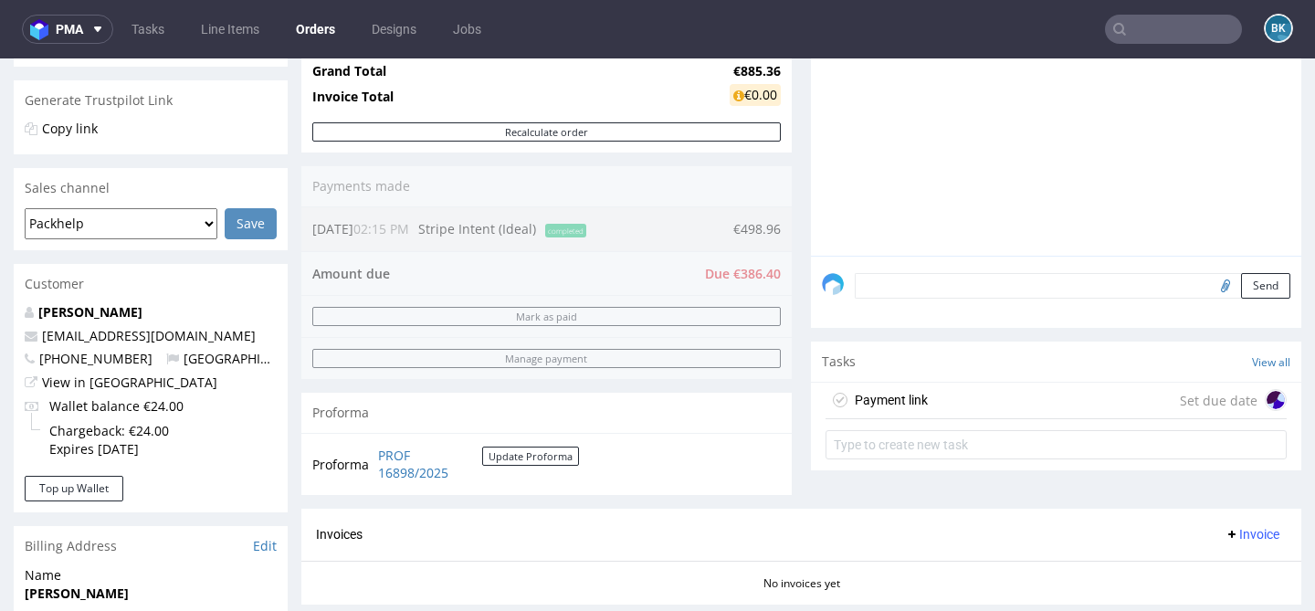
click at [922, 413] on div "Payment link Set due date" at bounding box center [1056, 401] width 461 height 37
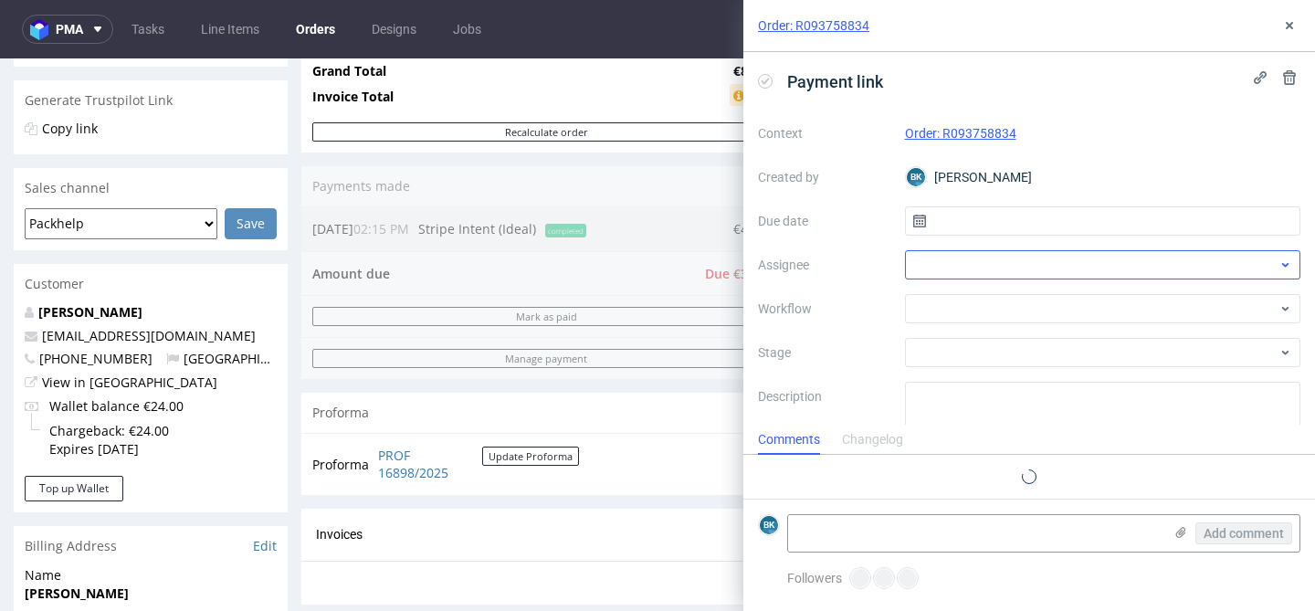
scroll to position [15, 0]
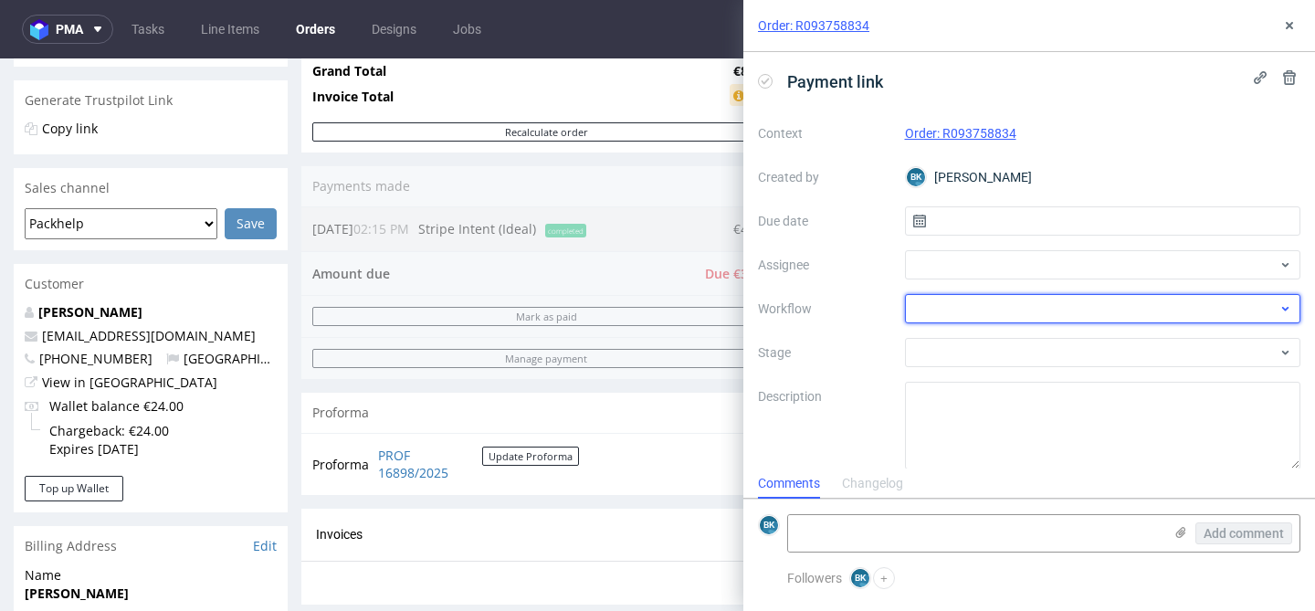
click at [934, 301] on div at bounding box center [1103, 308] width 396 height 29
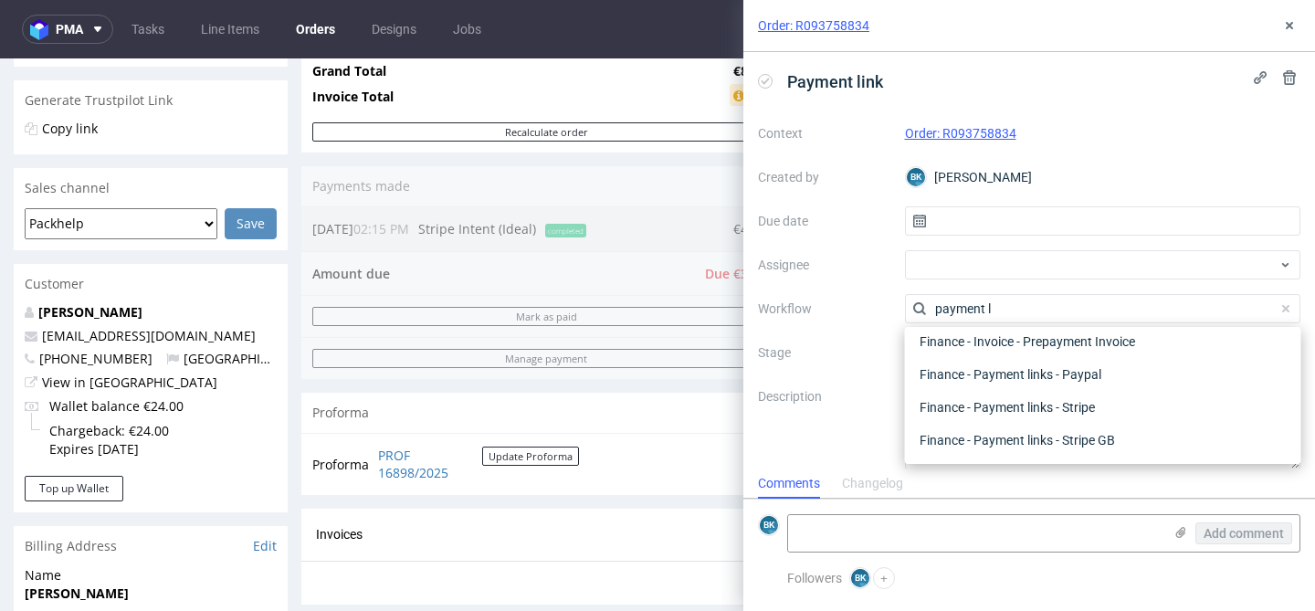
scroll to position [0, 0]
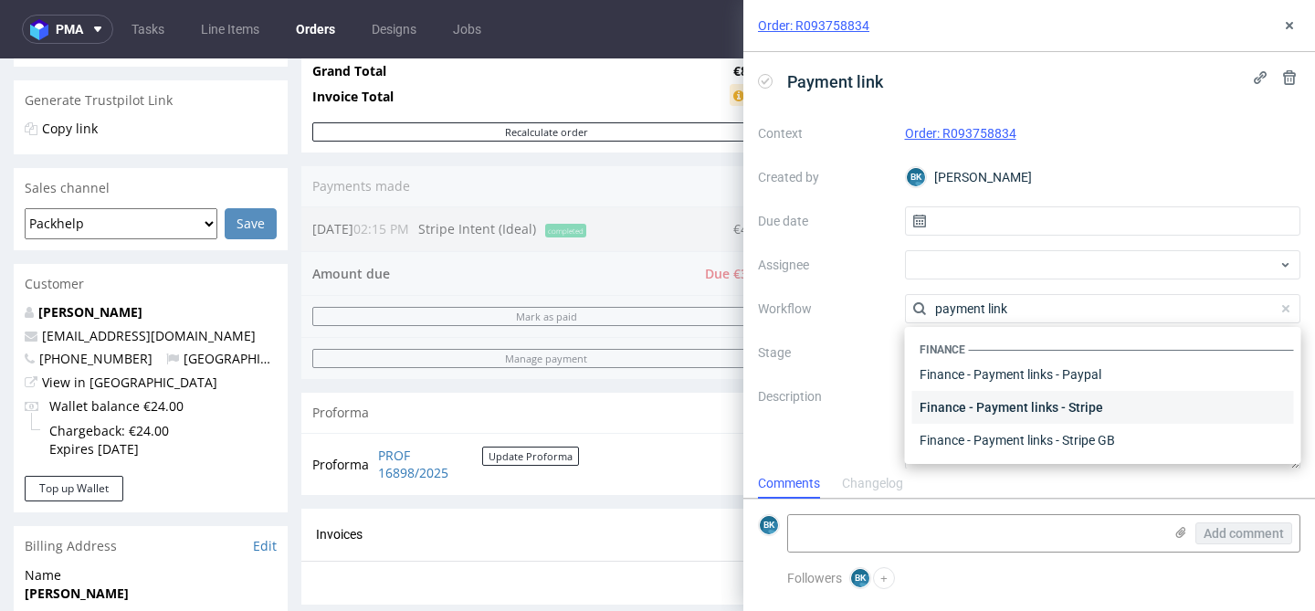
type input "payment link"
click at [1095, 404] on div "Finance - Payment links - Stripe" at bounding box center [1103, 407] width 382 height 33
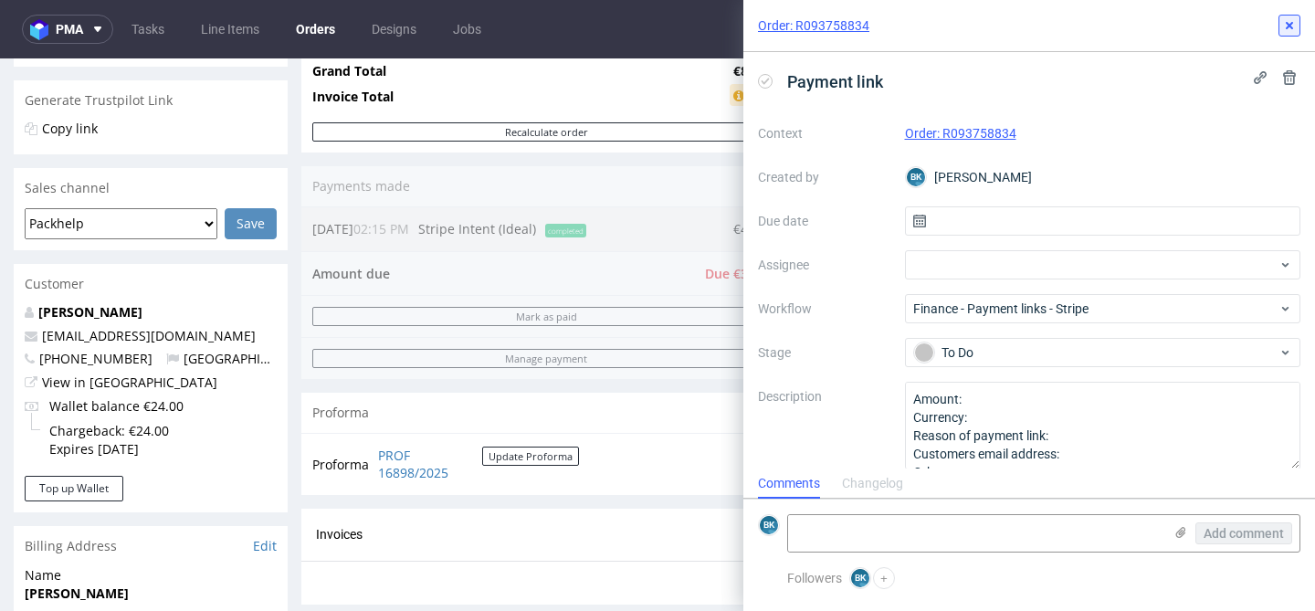
click at [1290, 26] on use at bounding box center [1289, 25] width 7 height 7
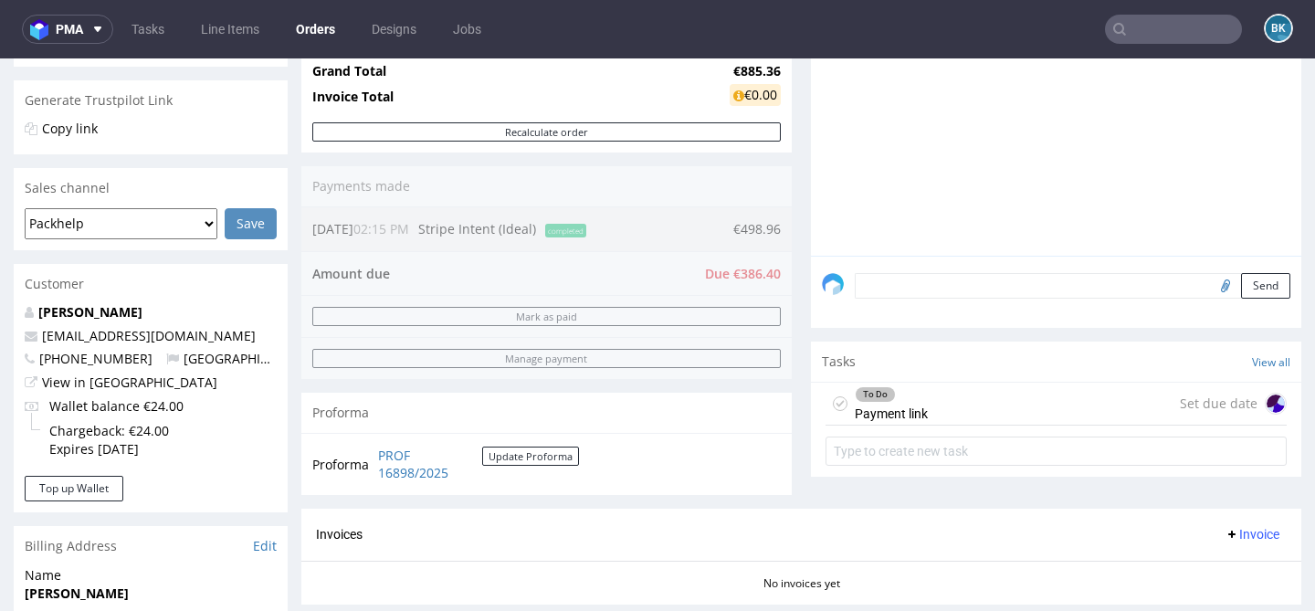
click at [929, 420] on div "To Do Payment link Set due date" at bounding box center [1056, 404] width 461 height 43
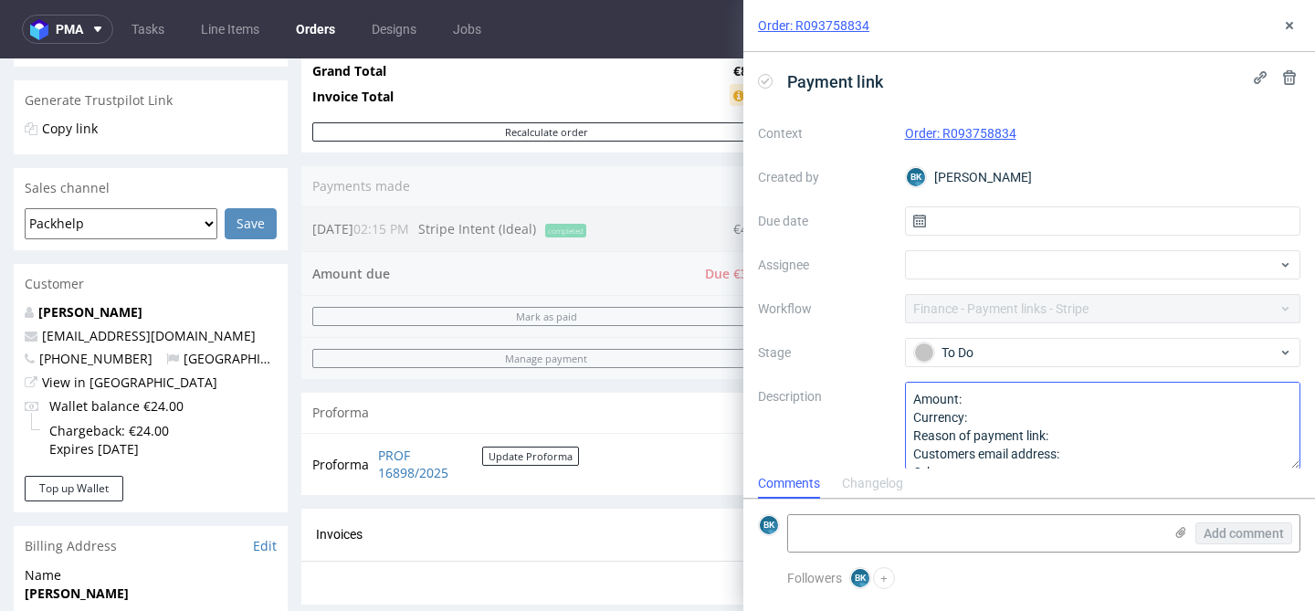
scroll to position [15, 0]
click at [982, 396] on textarea "Amount: Currency: Reason of payment link: Customers email address: Other:" at bounding box center [1103, 426] width 396 height 88
click at [1014, 421] on textarea "Amount: Currency: Reason of payment link: Customers email address: Other:" at bounding box center [1103, 426] width 396 height 88
type textarea "Amount: 386, 40 Currency: eur Reason of payment link: Customers email address: …"
click at [1291, 24] on use at bounding box center [1289, 25] width 7 height 7
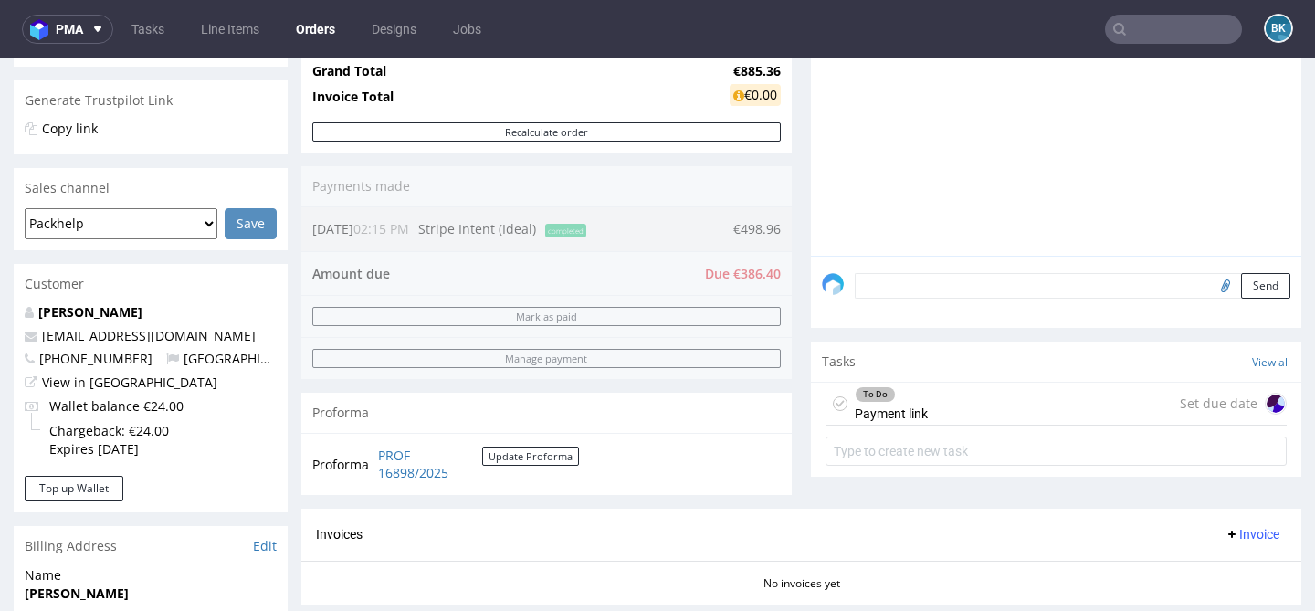
click at [976, 415] on div "To Do Payment link Set due date" at bounding box center [1056, 404] width 461 height 43
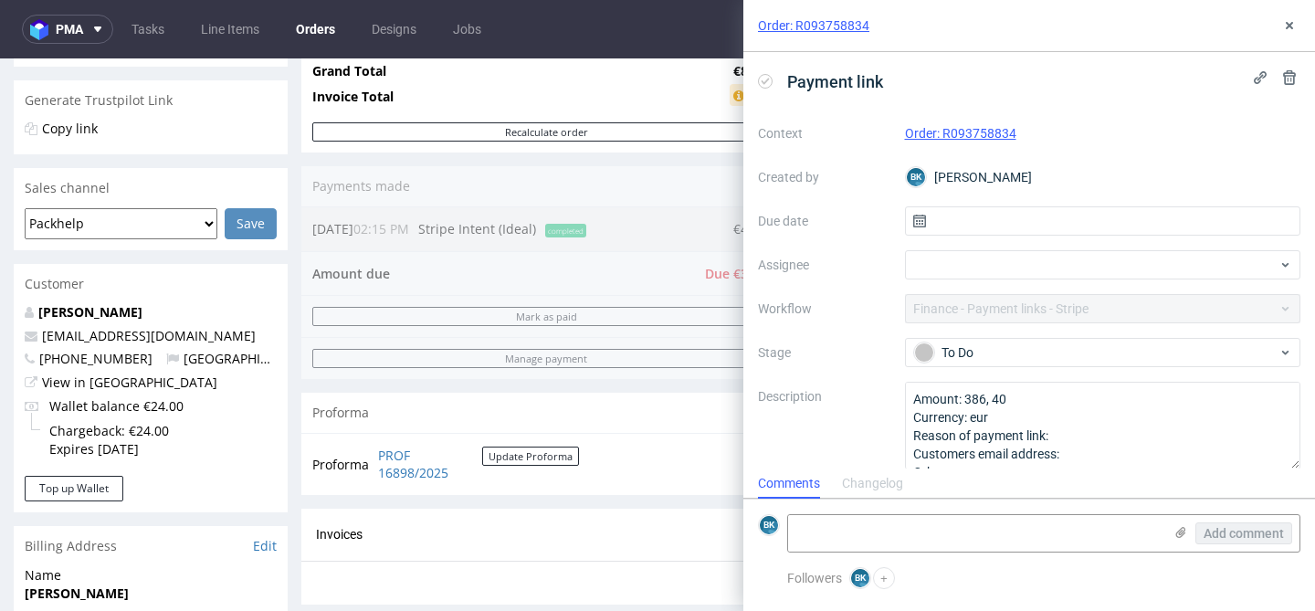
scroll to position [15, 0]
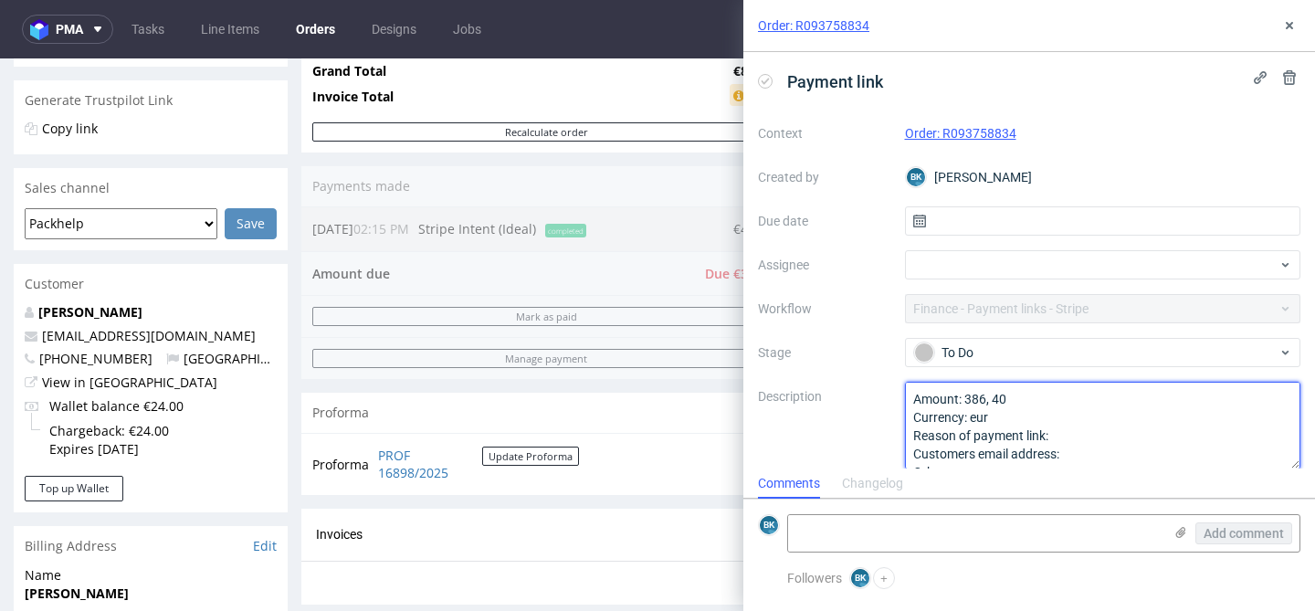
click at [1069, 437] on textarea "Amount: 386, 40 Currency: eur Reason of payment link: Customers email address: …" at bounding box center [1103, 426] width 396 height 88
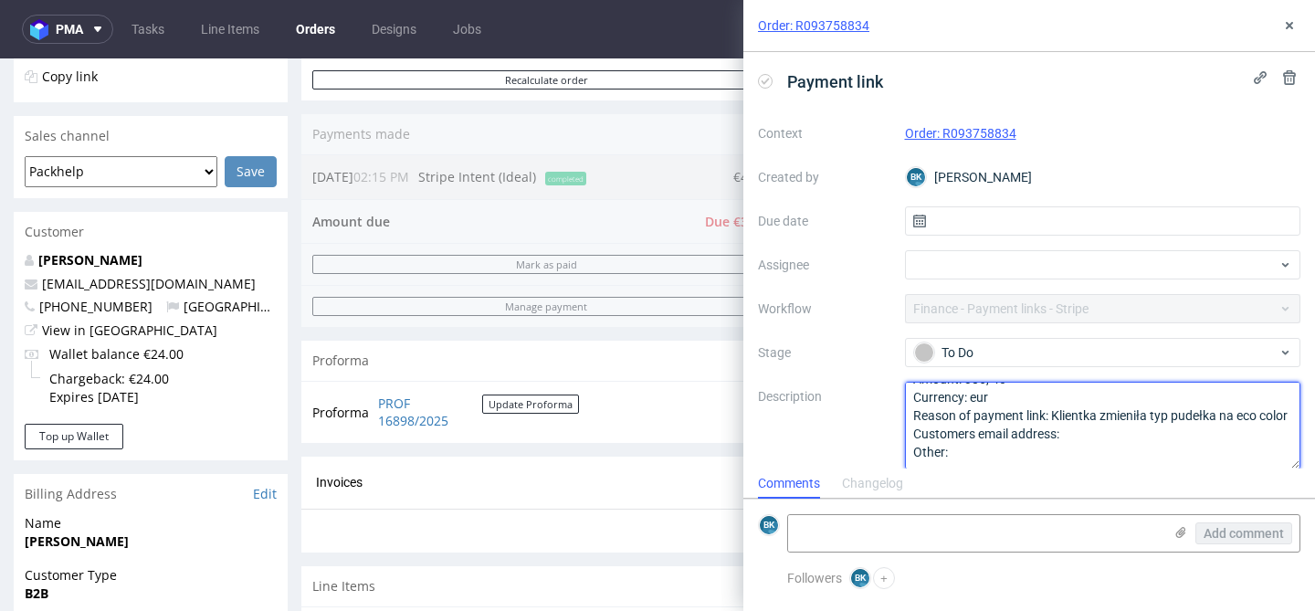
scroll to position [331, 0]
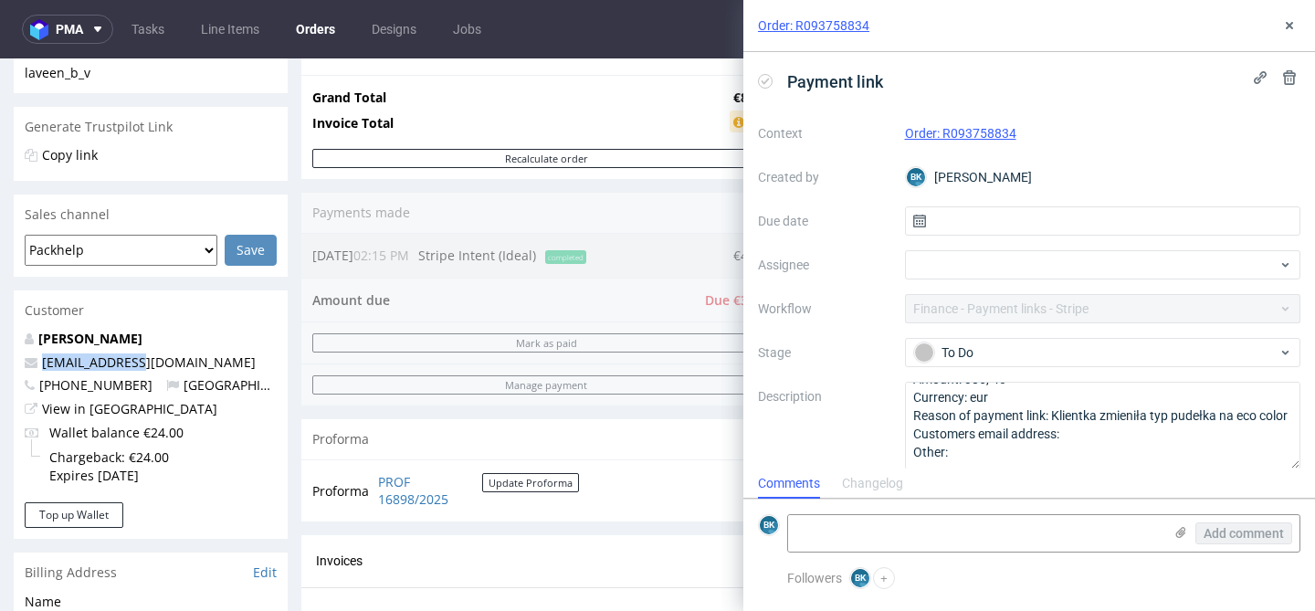
drag, startPoint x: 137, startPoint y: 362, endPoint x: 41, endPoint y: 364, distance: 95.9
click at [41, 364] on p "[EMAIL_ADDRESS][DOMAIN_NAME]" at bounding box center [151, 362] width 252 height 18
copy link "[EMAIL_ADDRESS][DOMAIN_NAME]"
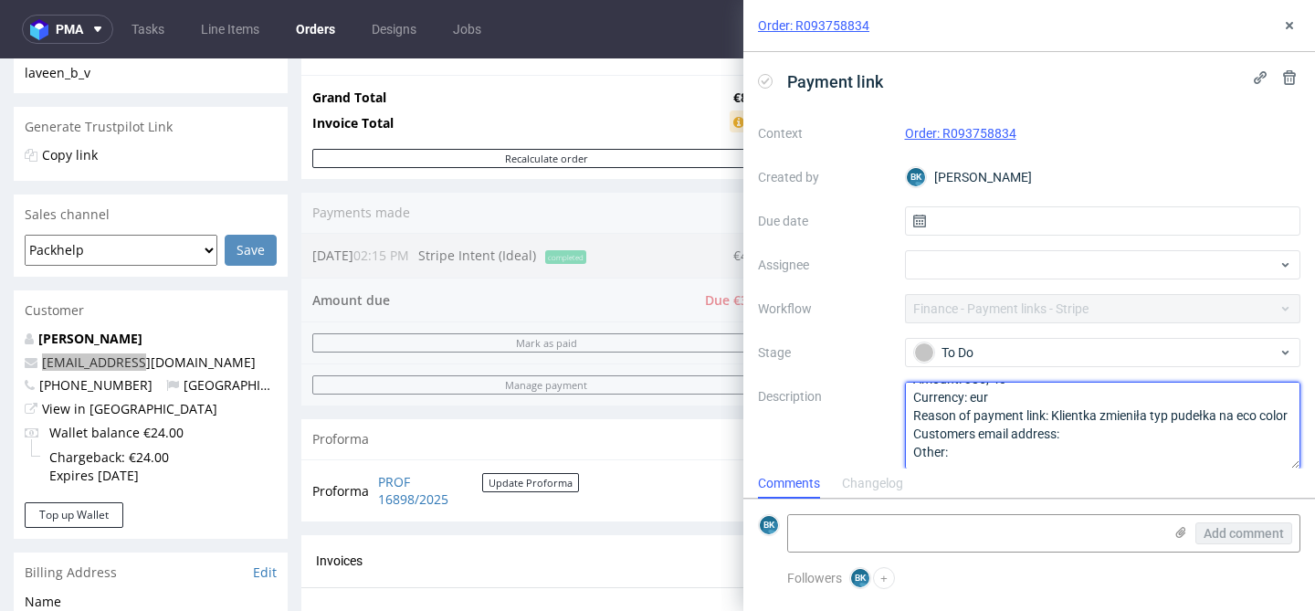
click at [1087, 434] on textarea "Amount: 386, 40 Currency: eur Reason of payment link: Klientka zmieniła typ pud…" at bounding box center [1103, 426] width 396 height 88
paste textarea "[EMAIL_ADDRESS][DOMAIN_NAME]"
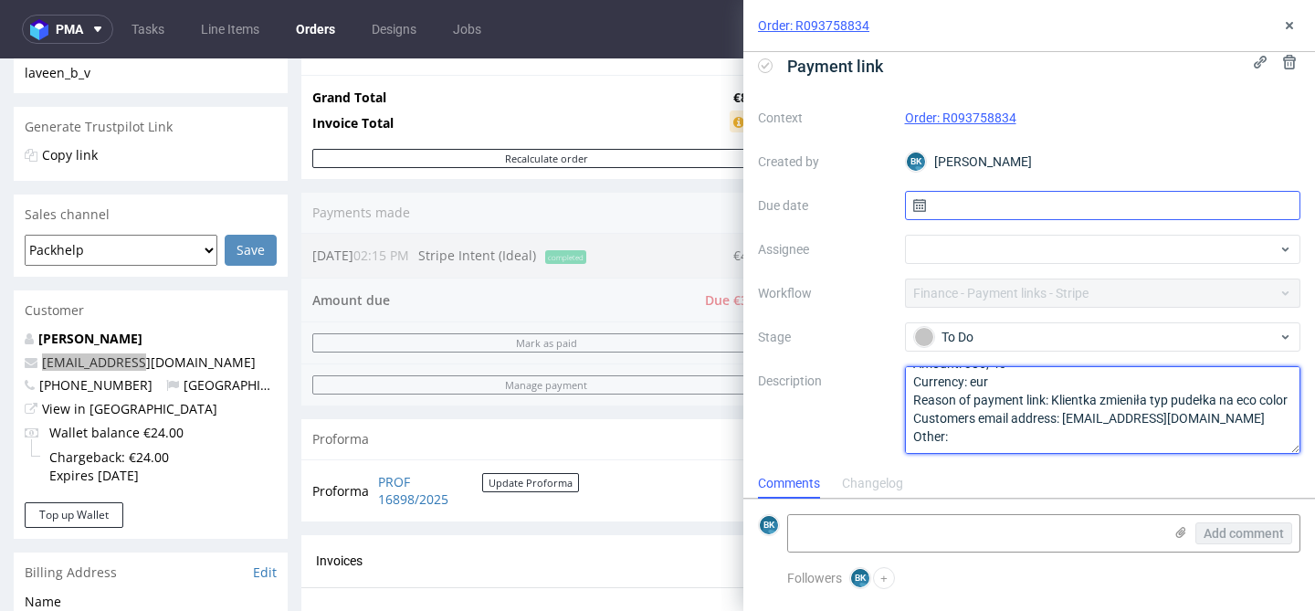
type textarea "Amount: 386, 40 Currency: eur Reason of payment link: Klientka zmieniła typ pud…"
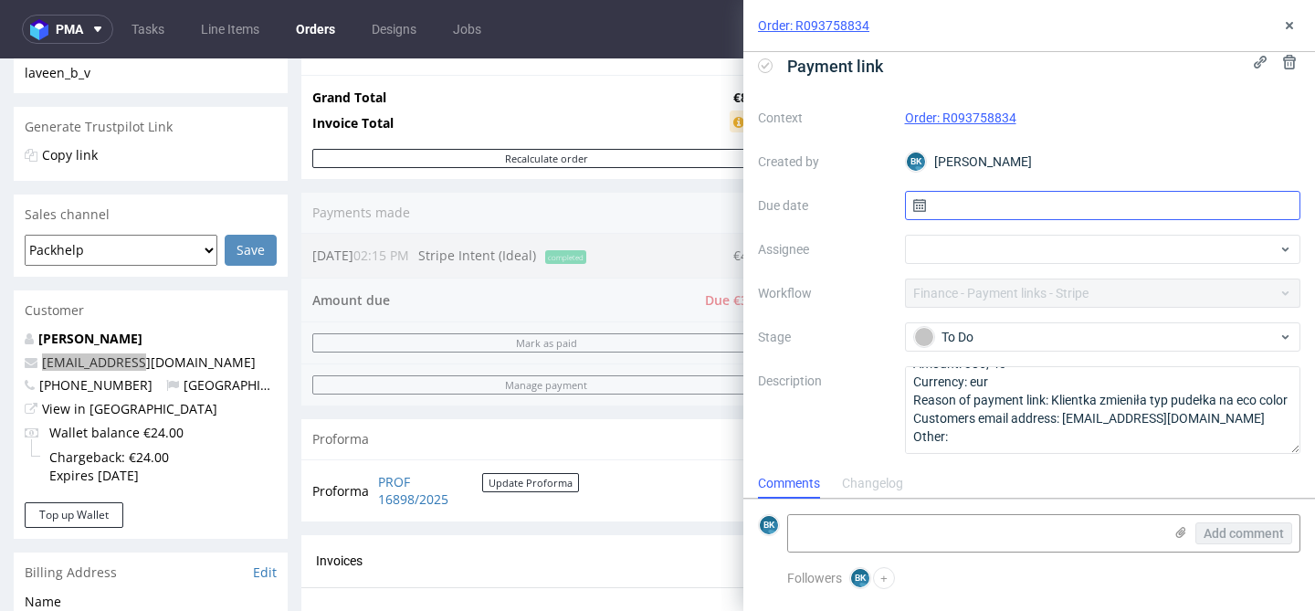
click at [984, 206] on input "text" at bounding box center [1103, 205] width 396 height 29
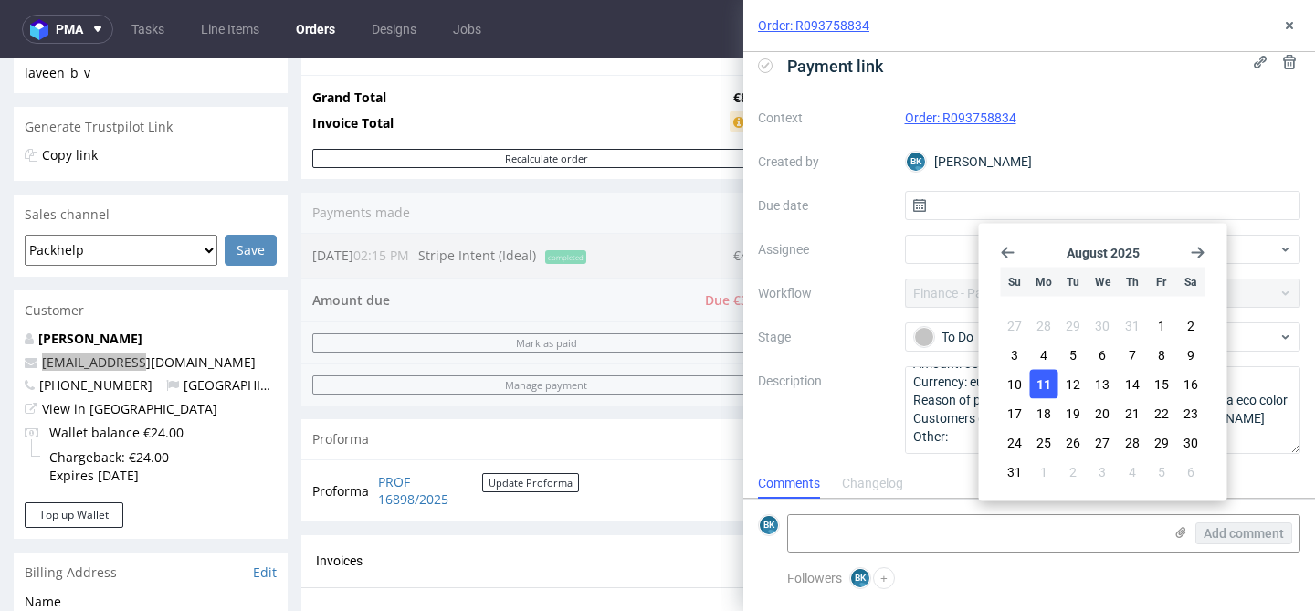
click at [1048, 384] on span "11" at bounding box center [1044, 384] width 15 height 18
type input "[DATE]"
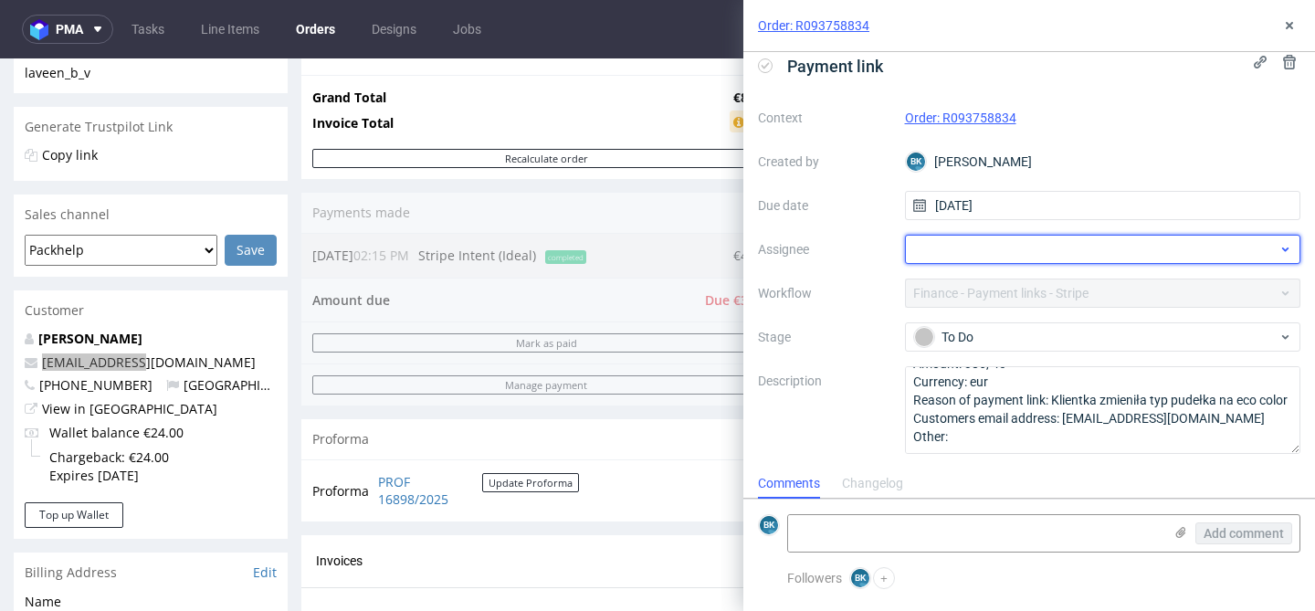
click at [958, 250] on div at bounding box center [1103, 249] width 396 height 29
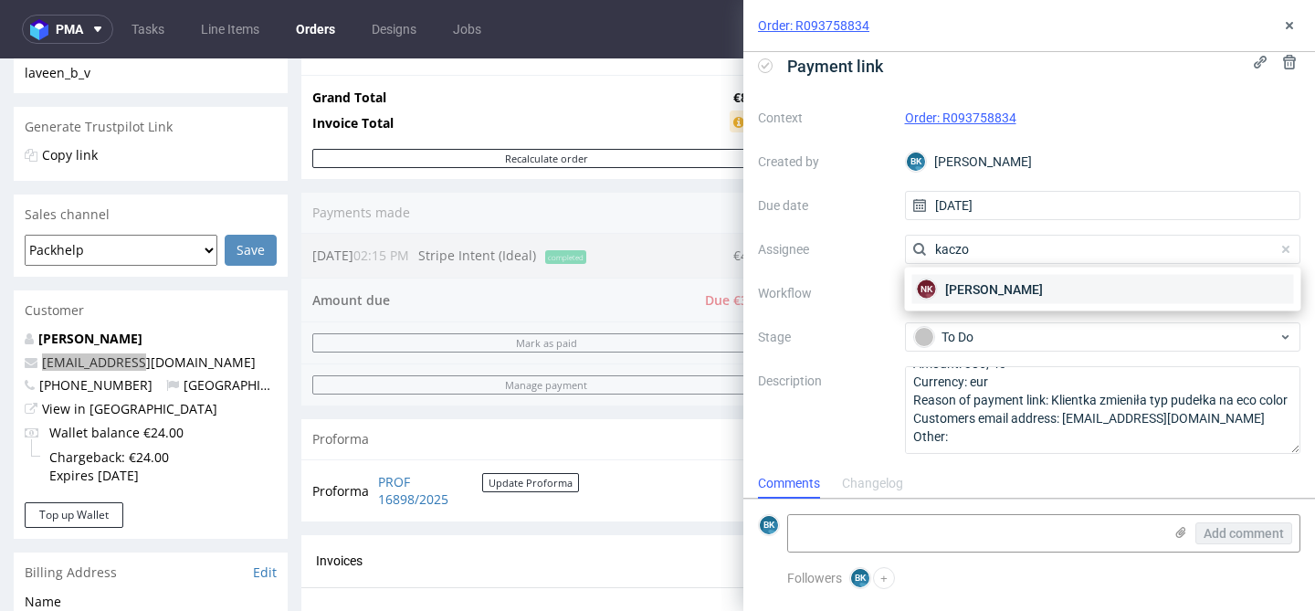
type input "kaczo"
click at [961, 287] on span "[PERSON_NAME]" at bounding box center [994, 289] width 98 height 18
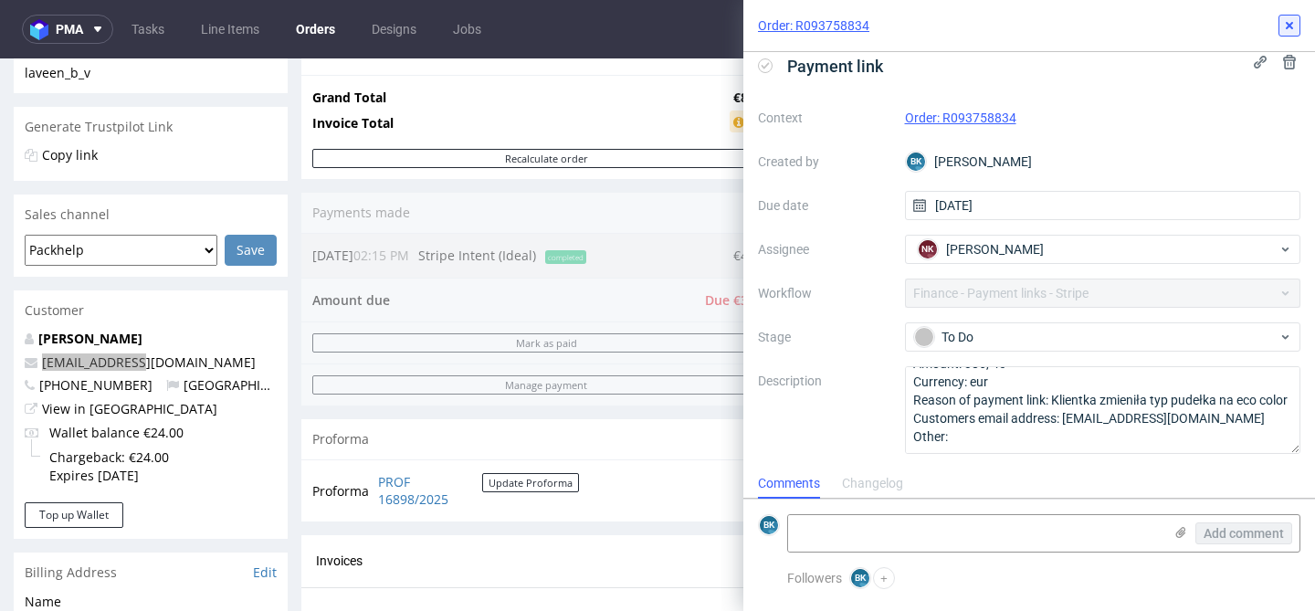
click at [1291, 19] on icon at bounding box center [1289, 25] width 15 height 15
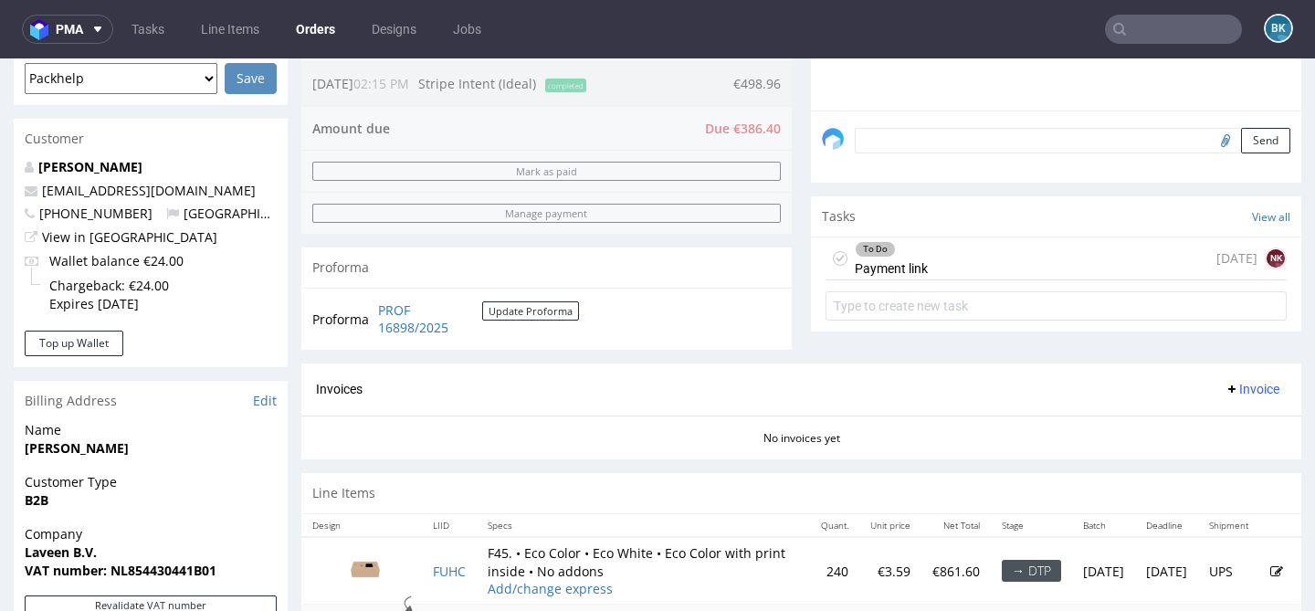
scroll to position [503, 0]
click at [1145, 25] on input "text" at bounding box center [1173, 29] width 137 height 29
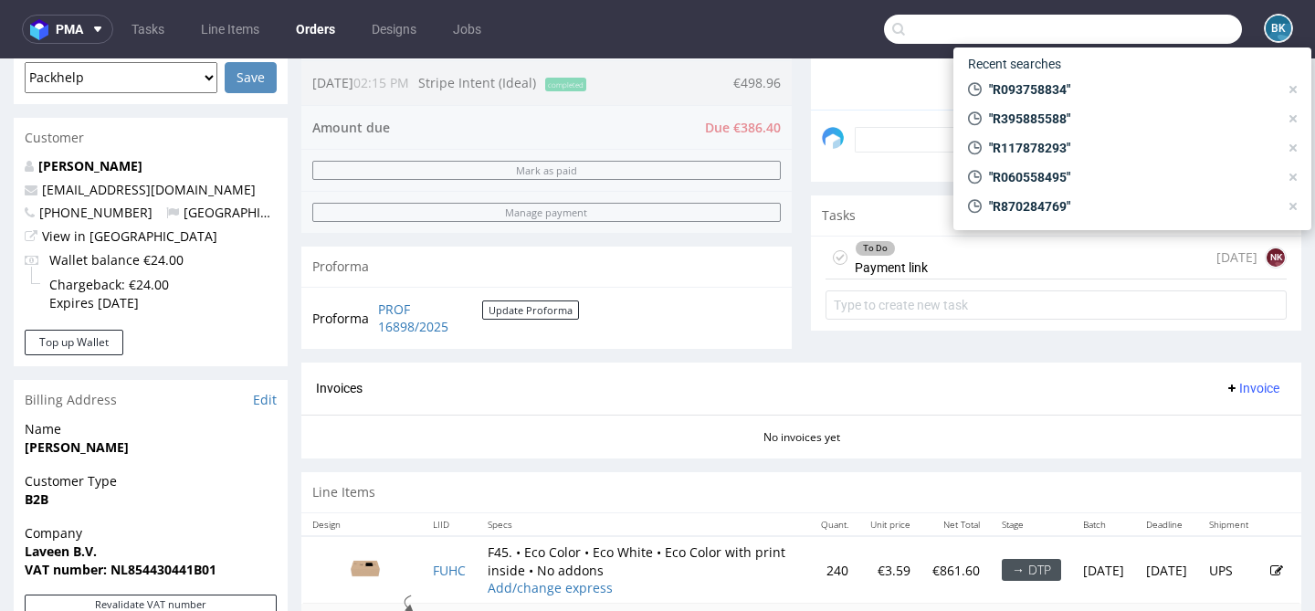
paste input "R504379994"
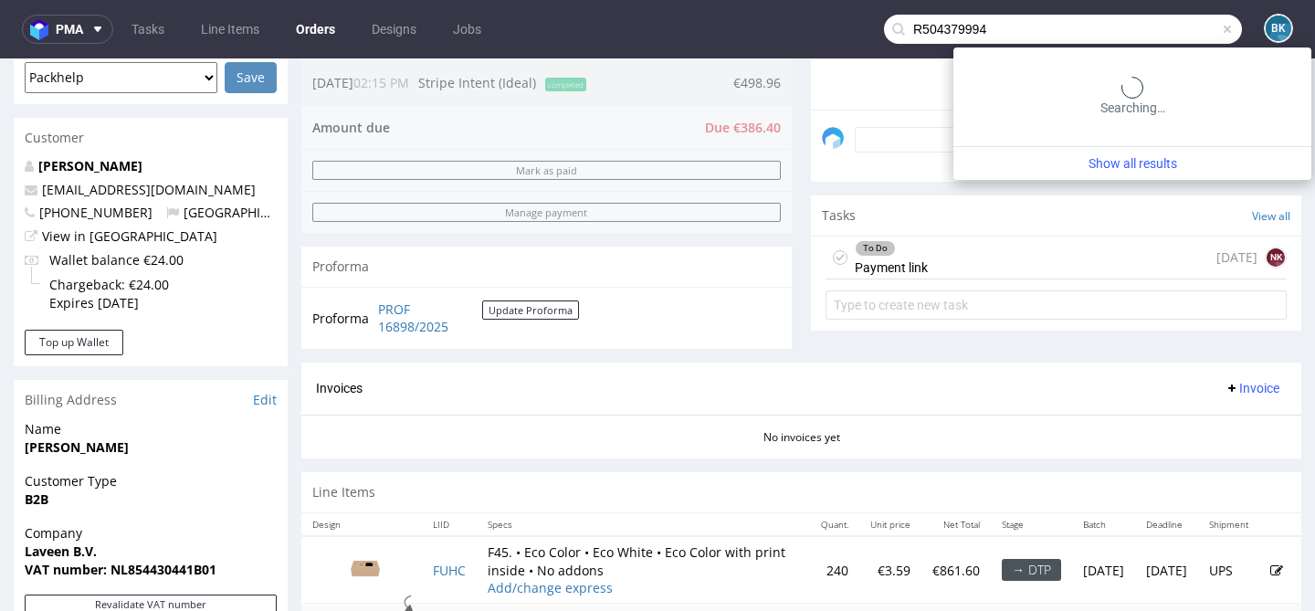
type input "R504379994"
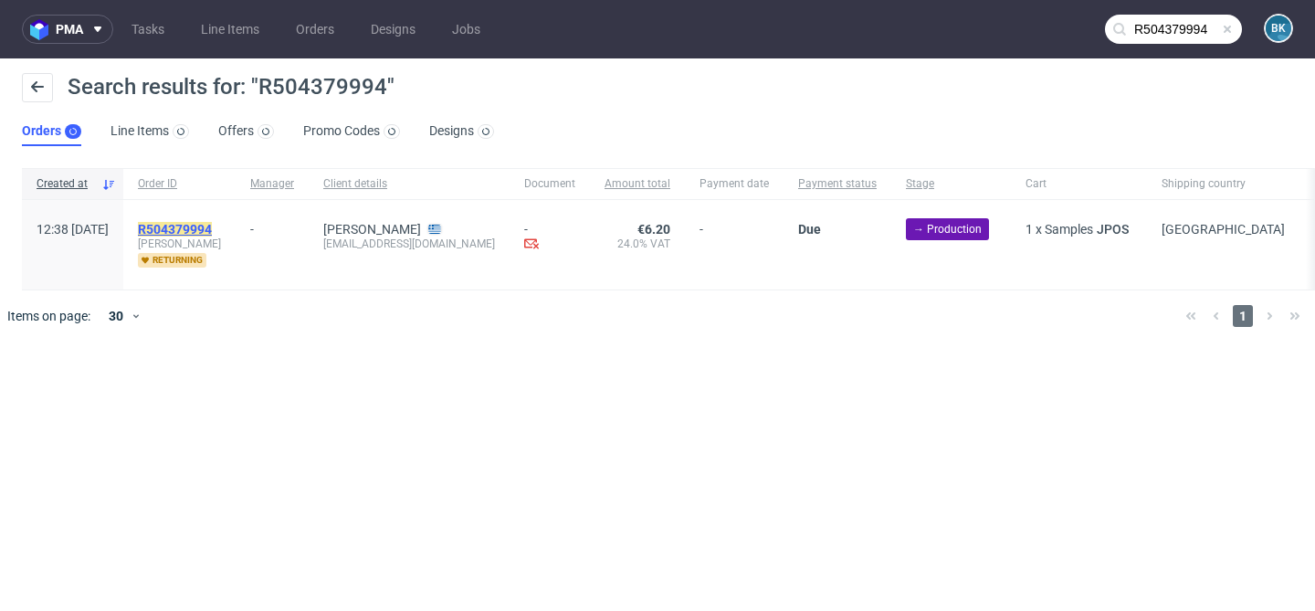
click at [212, 232] on mark "R504379994" at bounding box center [175, 229] width 74 height 15
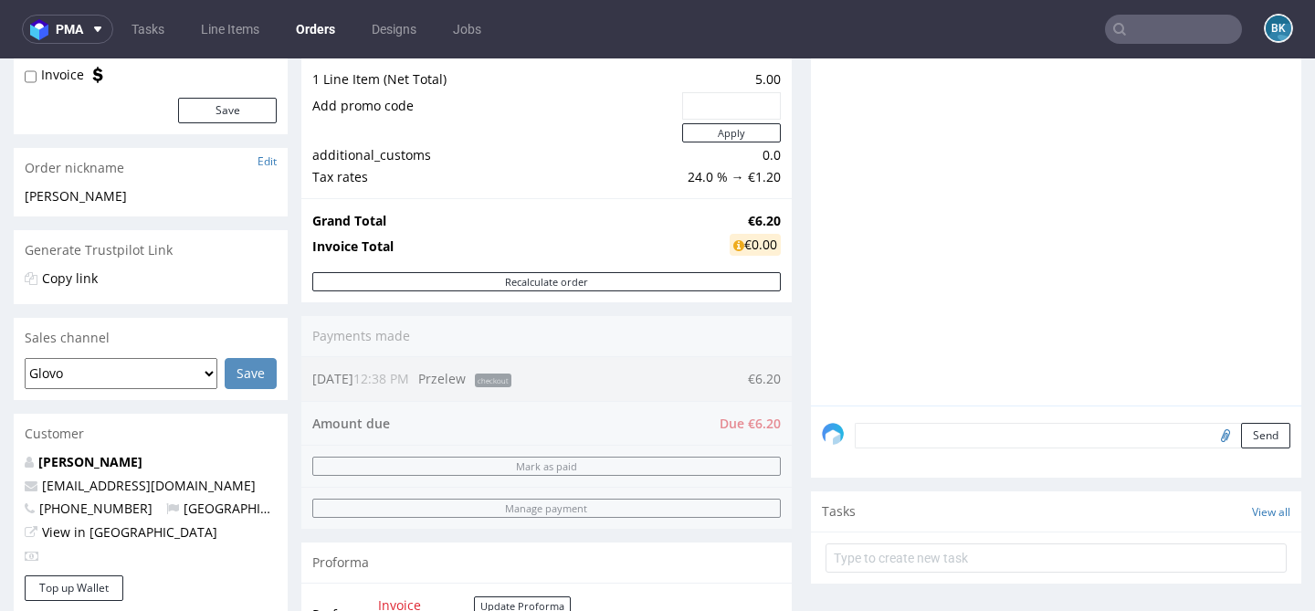
scroll to position [209, 0]
